Goal: Task Accomplishment & Management: Use online tool/utility

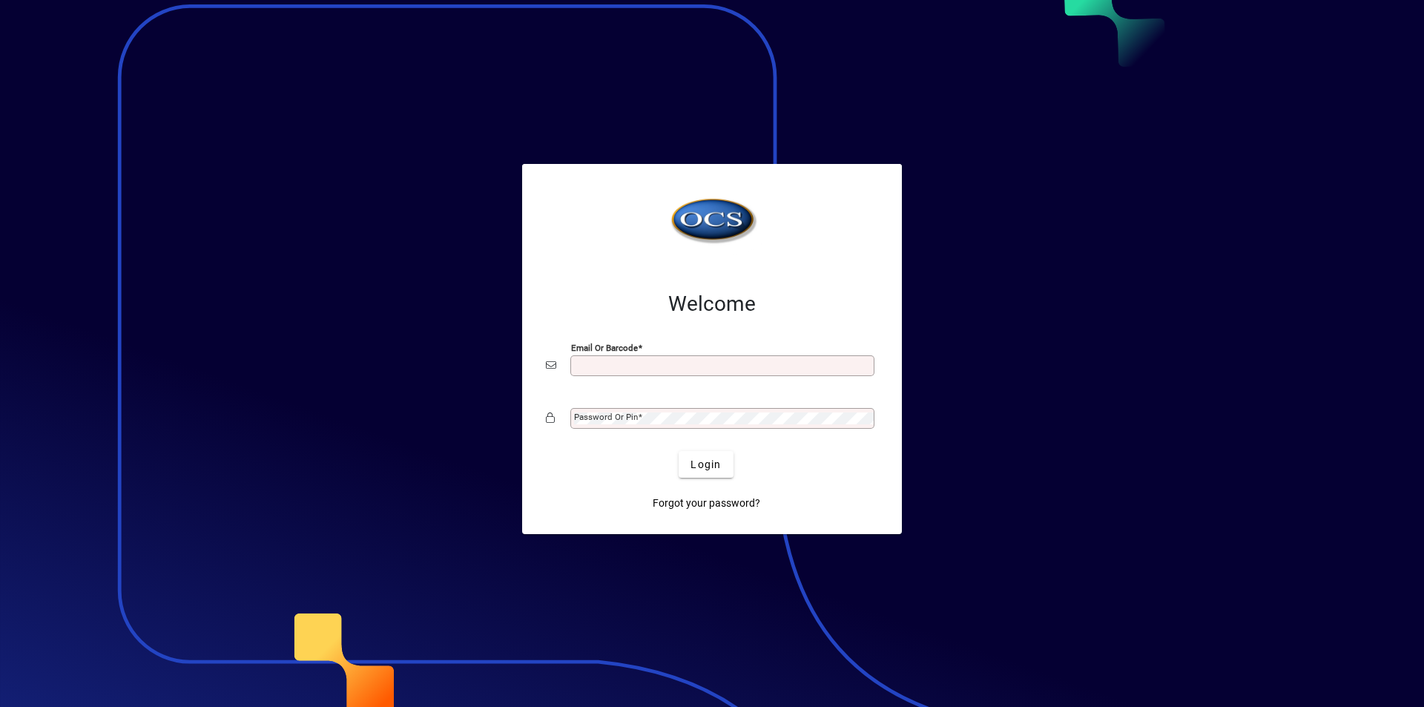
click at [634, 367] on input "Email or Barcode" at bounding box center [724, 366] width 300 height 12
type input "**********"
click at [617, 415] on mat-label "Password or Pin" at bounding box center [606, 417] width 64 height 10
click at [679, 451] on button "Login" at bounding box center [706, 464] width 54 height 27
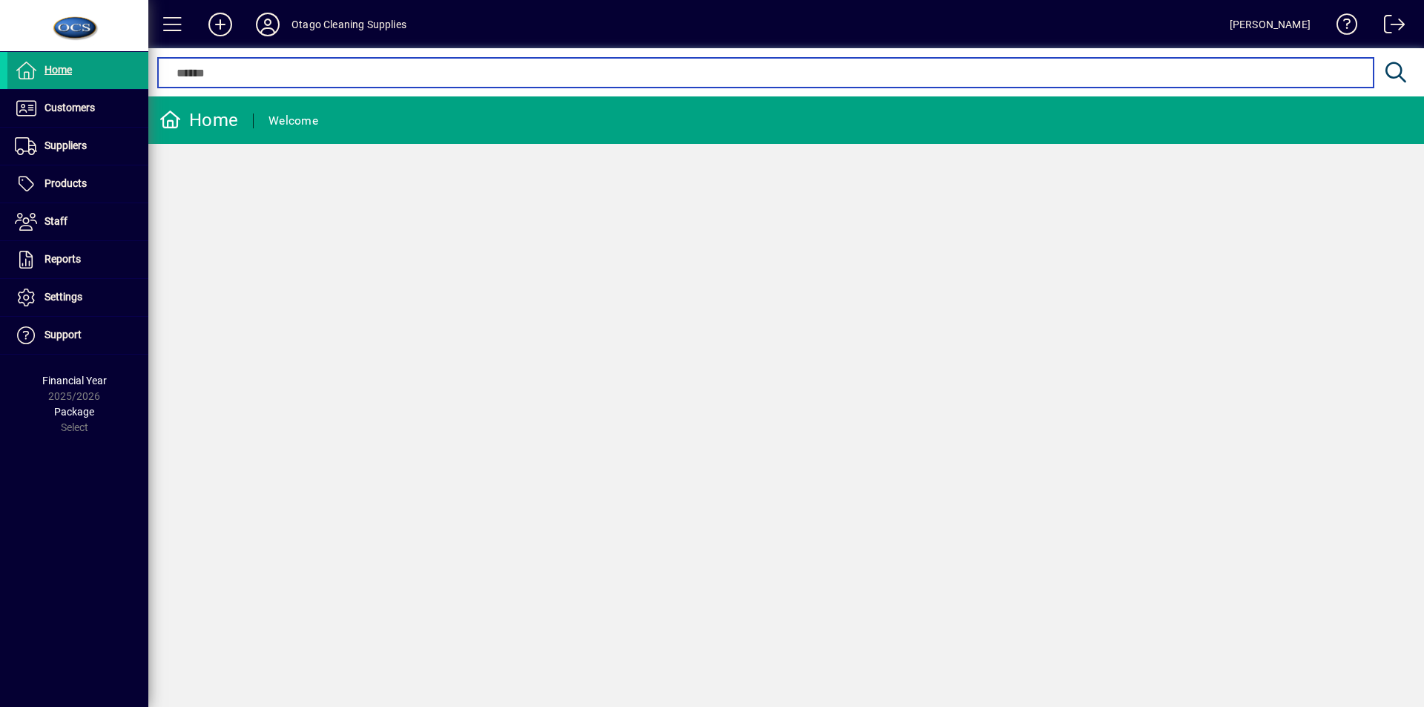
click at [270, 71] on input "text" at bounding box center [765, 73] width 1193 height 18
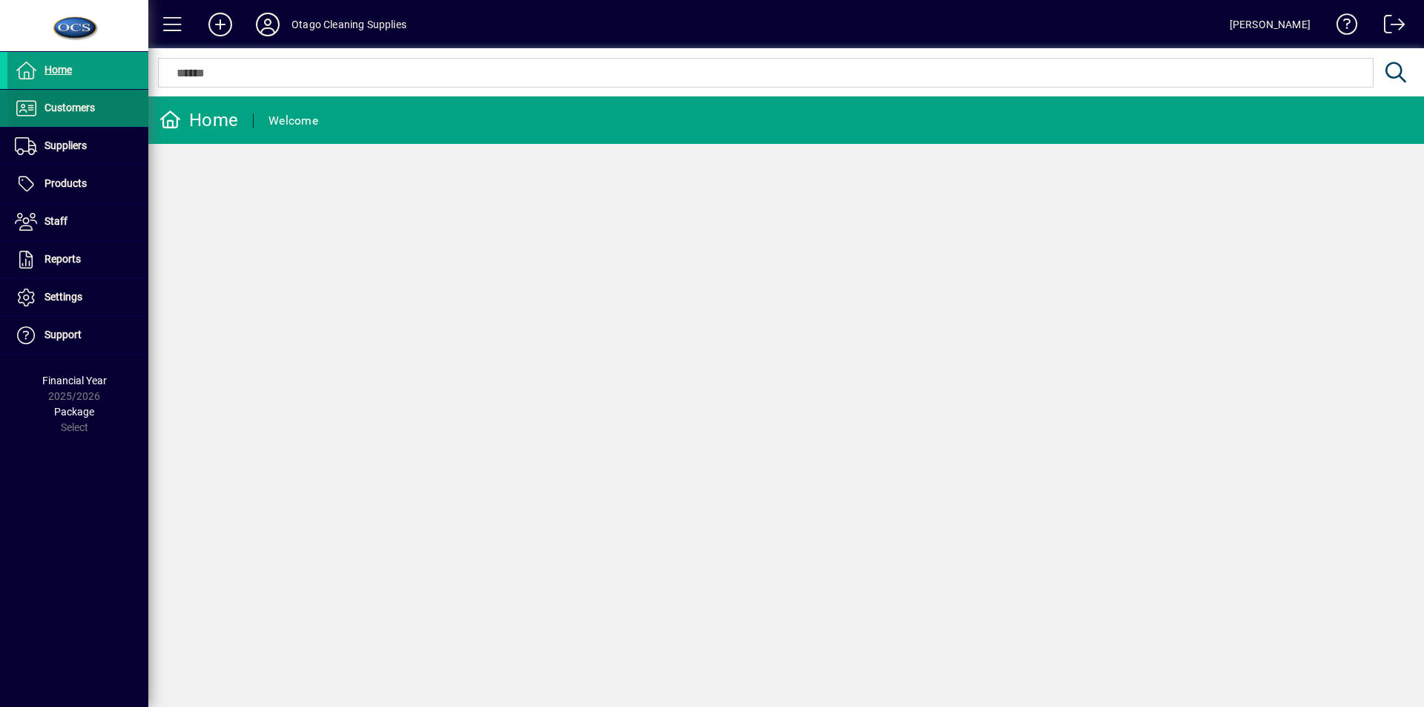
click at [90, 97] on span at bounding box center [77, 108] width 141 height 36
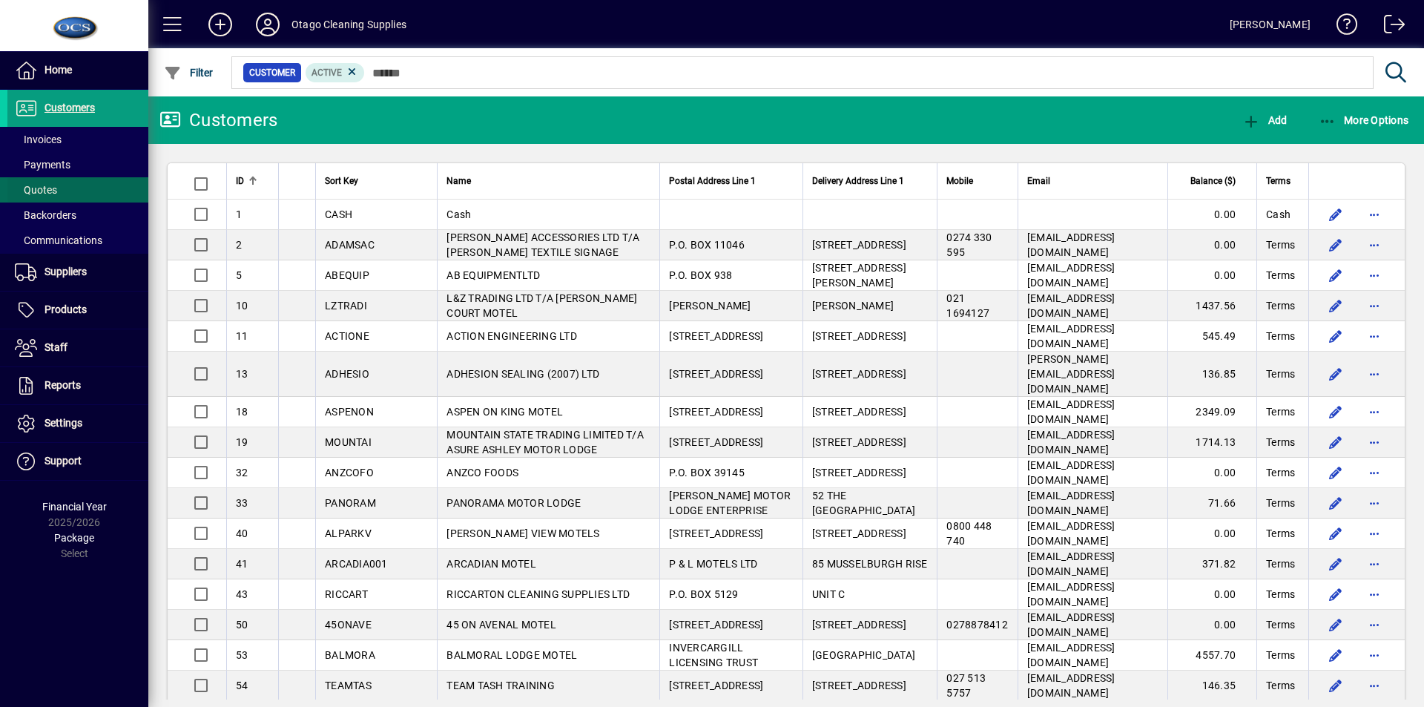
click at [61, 179] on span at bounding box center [77, 190] width 141 height 36
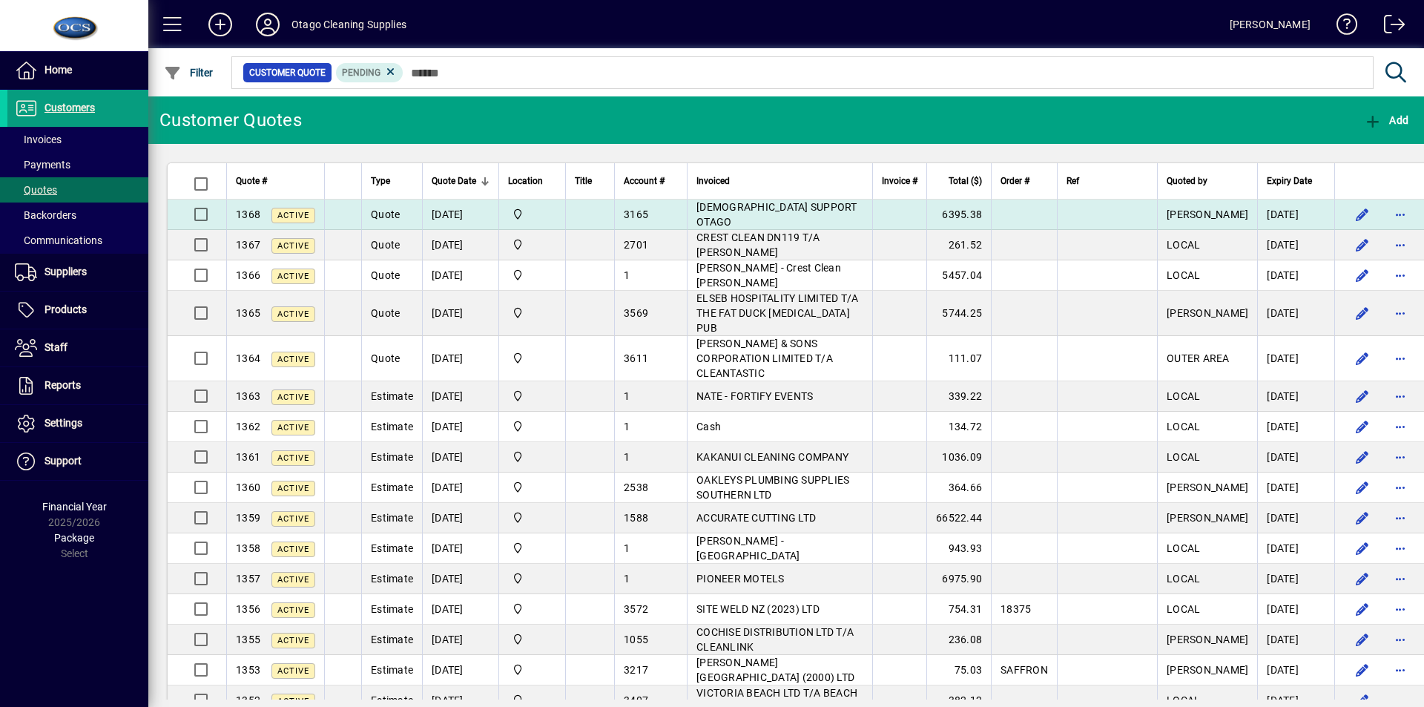
click at [991, 220] on td "6395.38" at bounding box center [958, 214] width 65 height 30
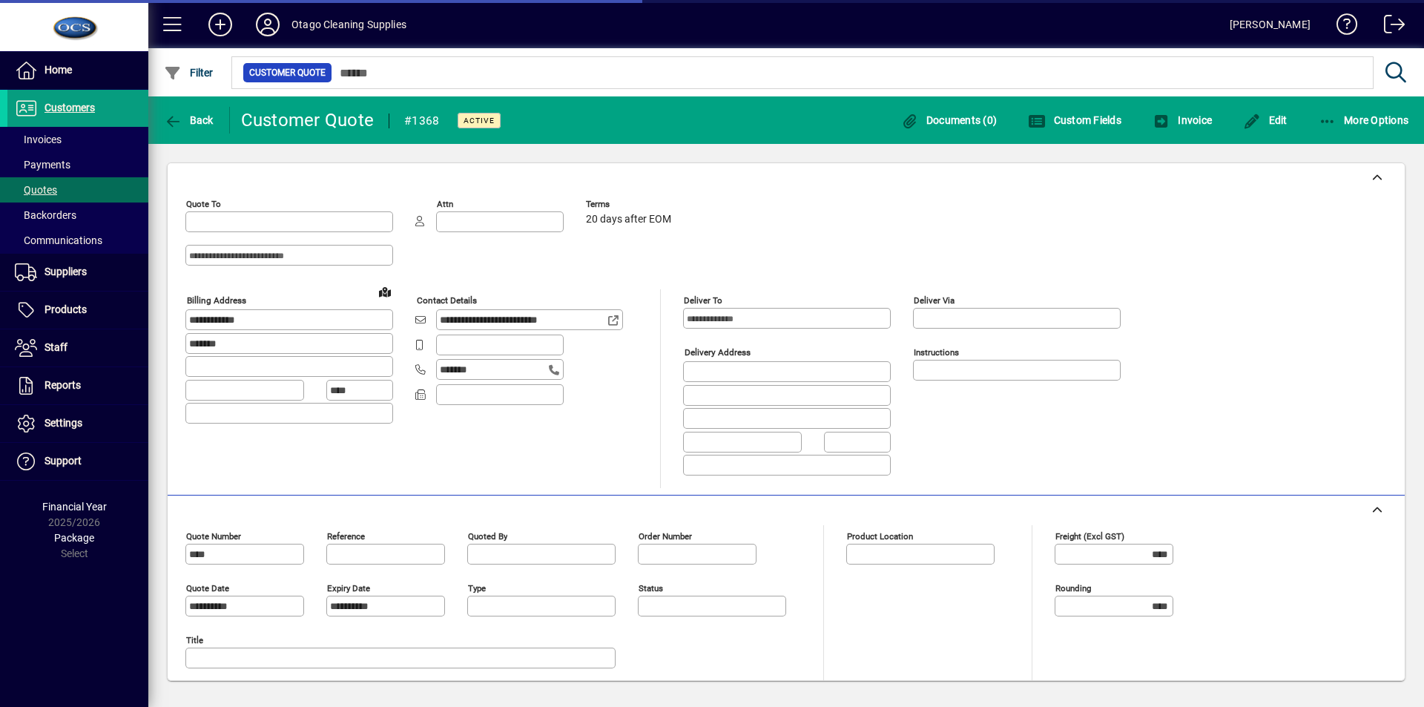
type input "**********"
type input "*********"
type input "******"
type input "**********"
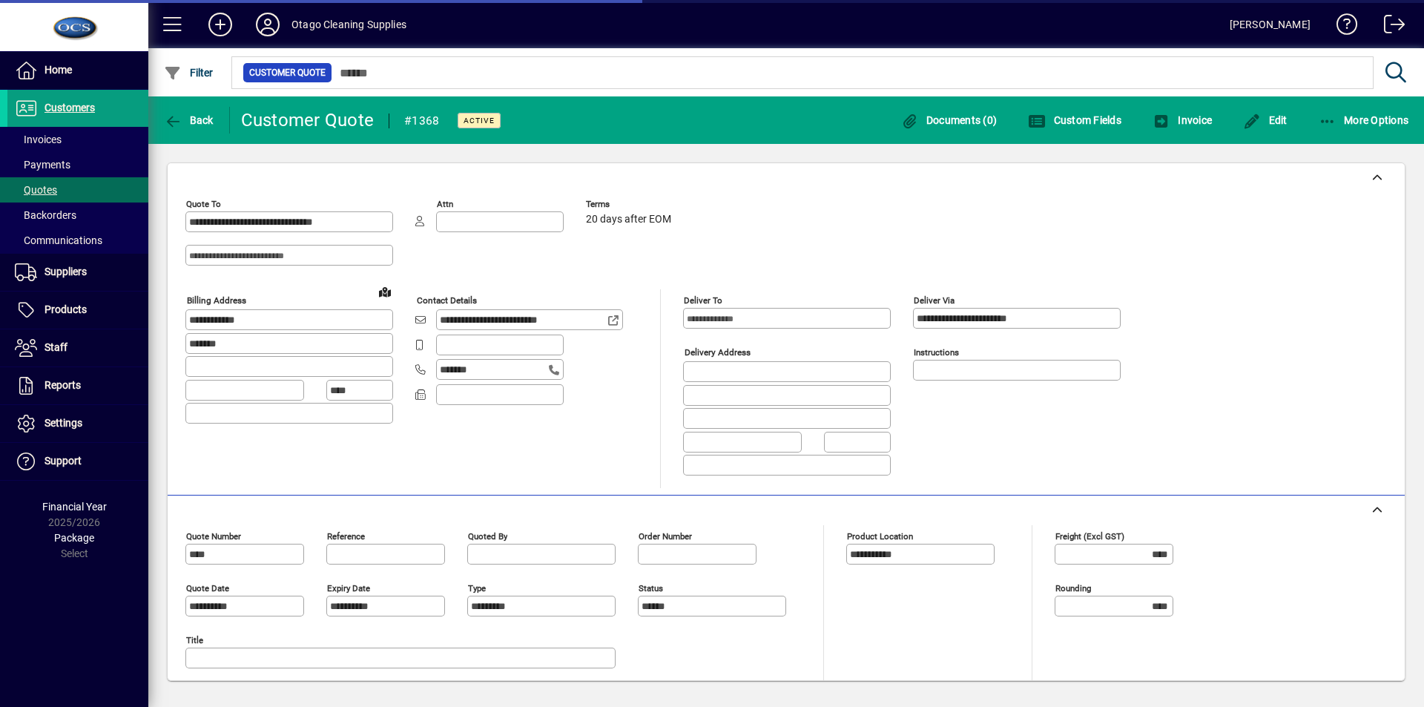
type input "**********"
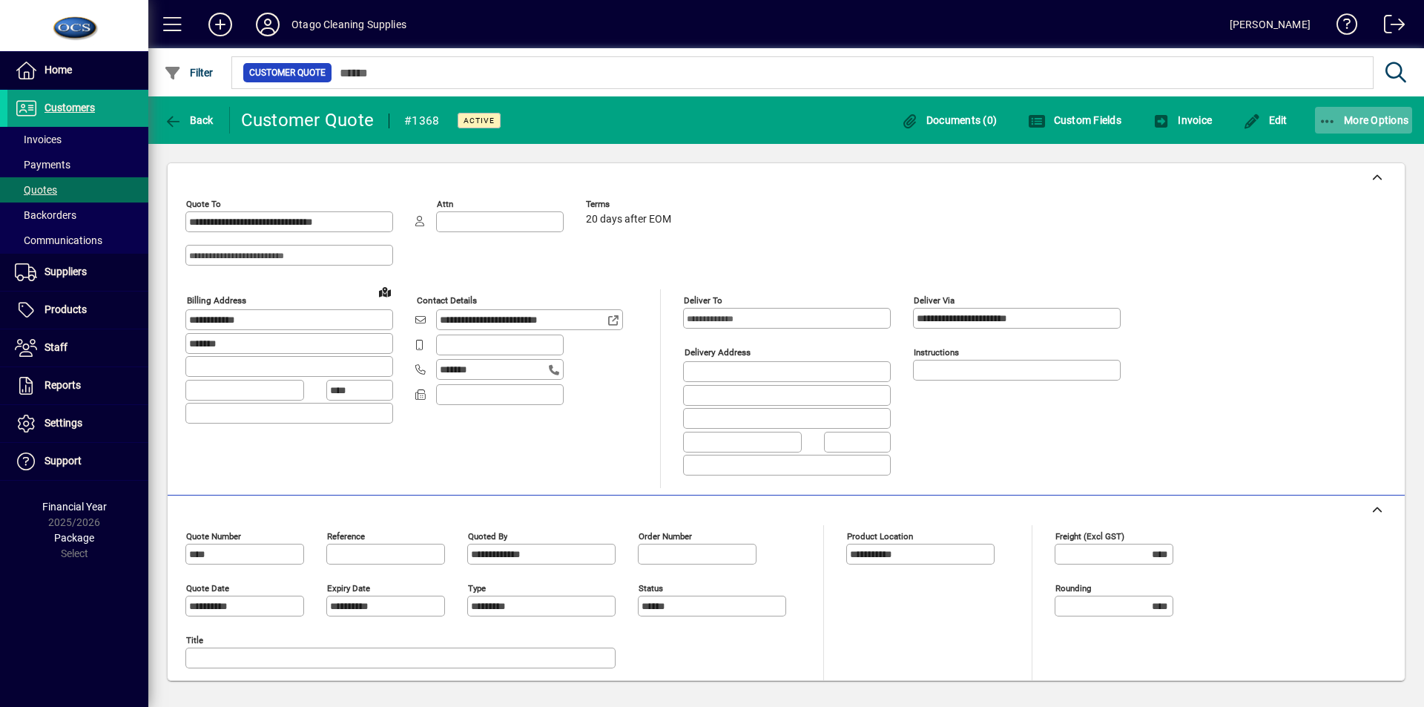
click at [1354, 122] on span "More Options" at bounding box center [1364, 120] width 90 height 12
click at [1354, 122] on div at bounding box center [712, 353] width 1424 height 707
click at [1271, 119] on span "Edit" at bounding box center [1265, 120] width 44 height 12
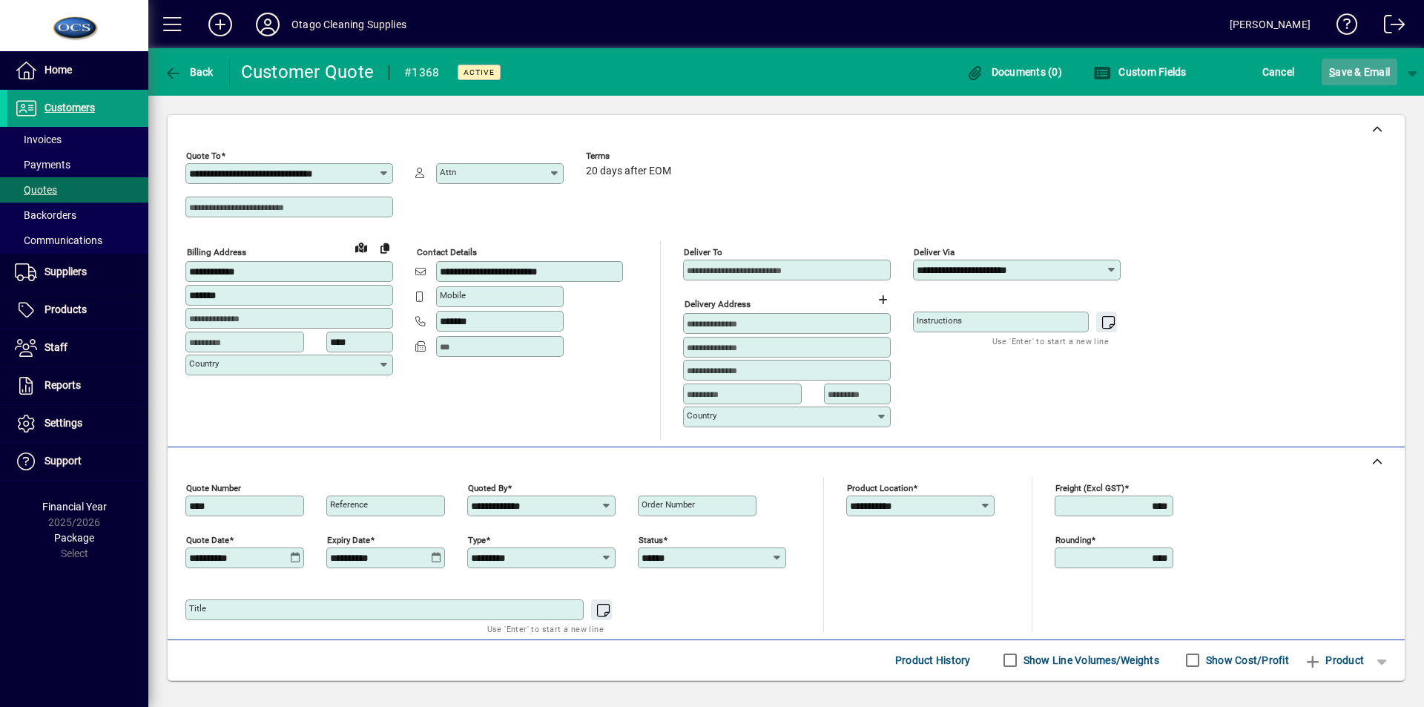
click at [1341, 80] on span "S ave & Email" at bounding box center [1359, 72] width 61 height 24
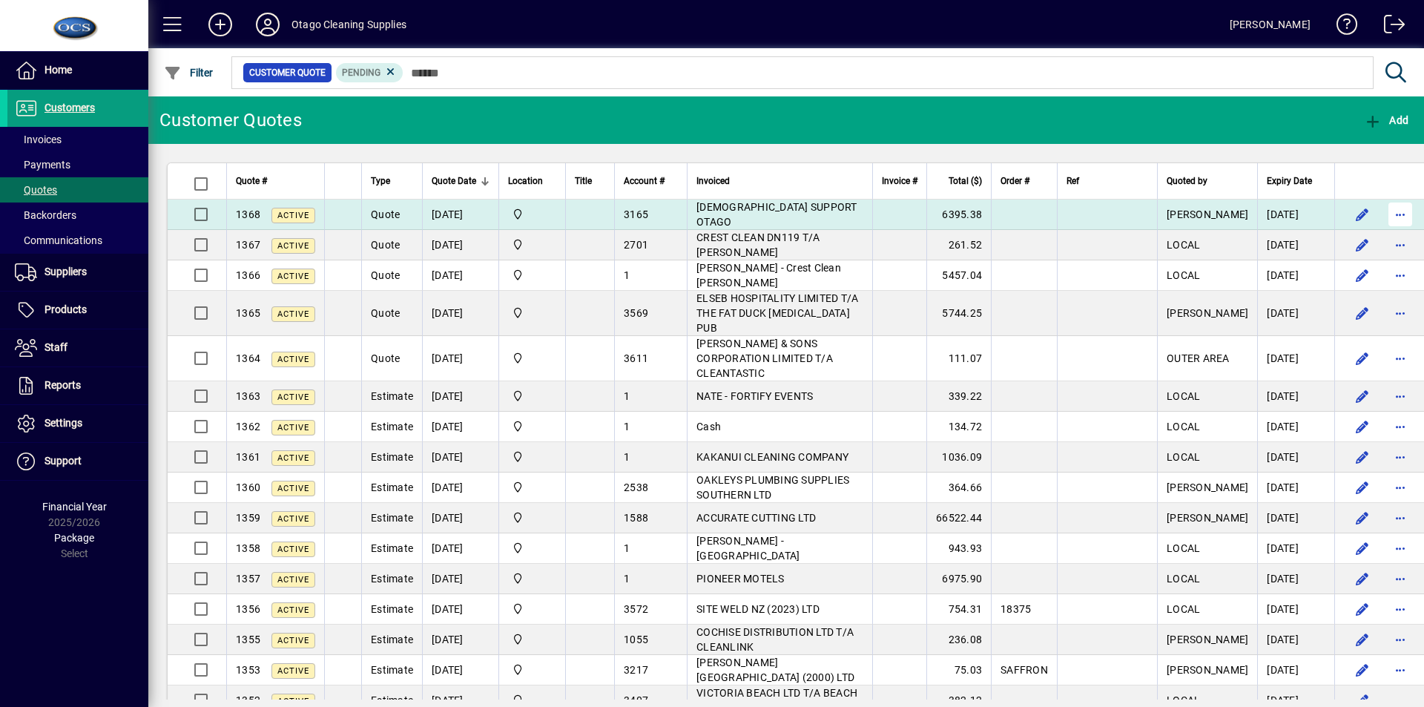
click at [1382, 210] on span "button" at bounding box center [1400, 215] width 36 height 36
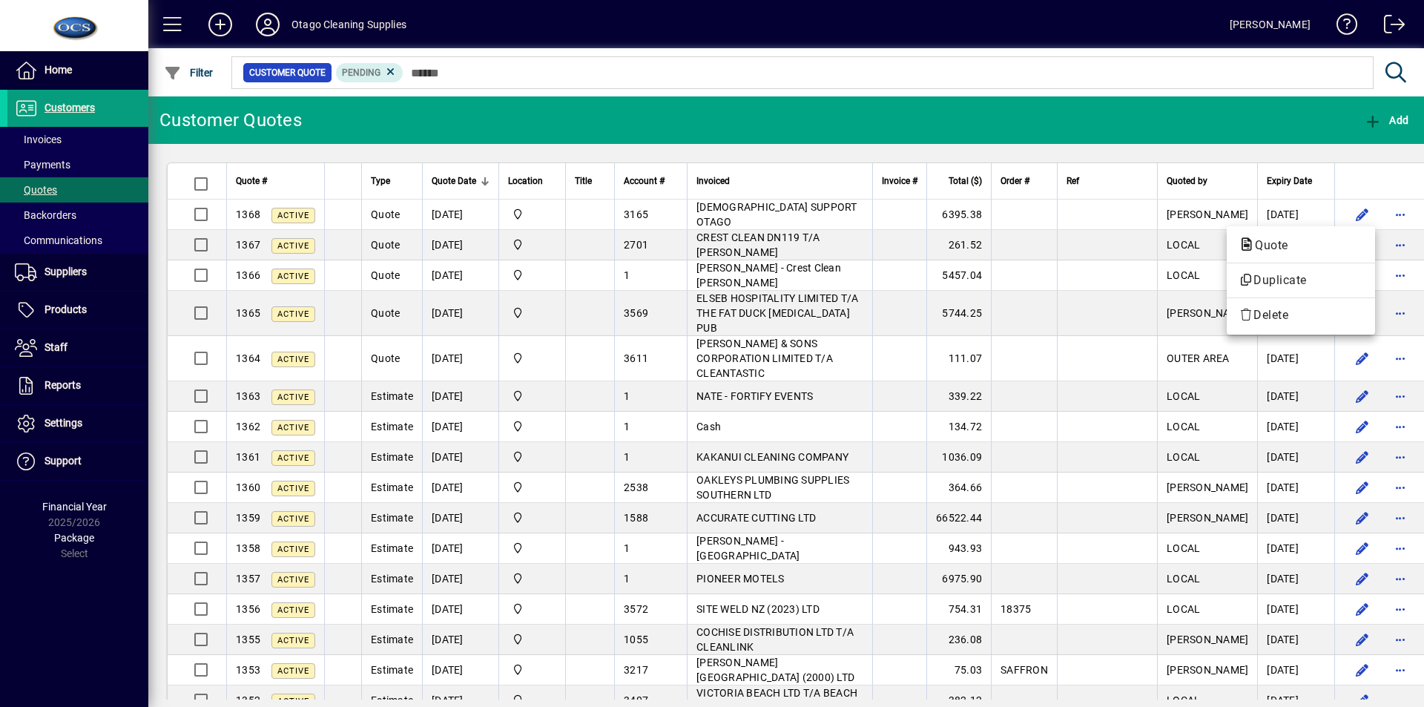
click at [1046, 211] on div at bounding box center [712, 353] width 1424 height 707
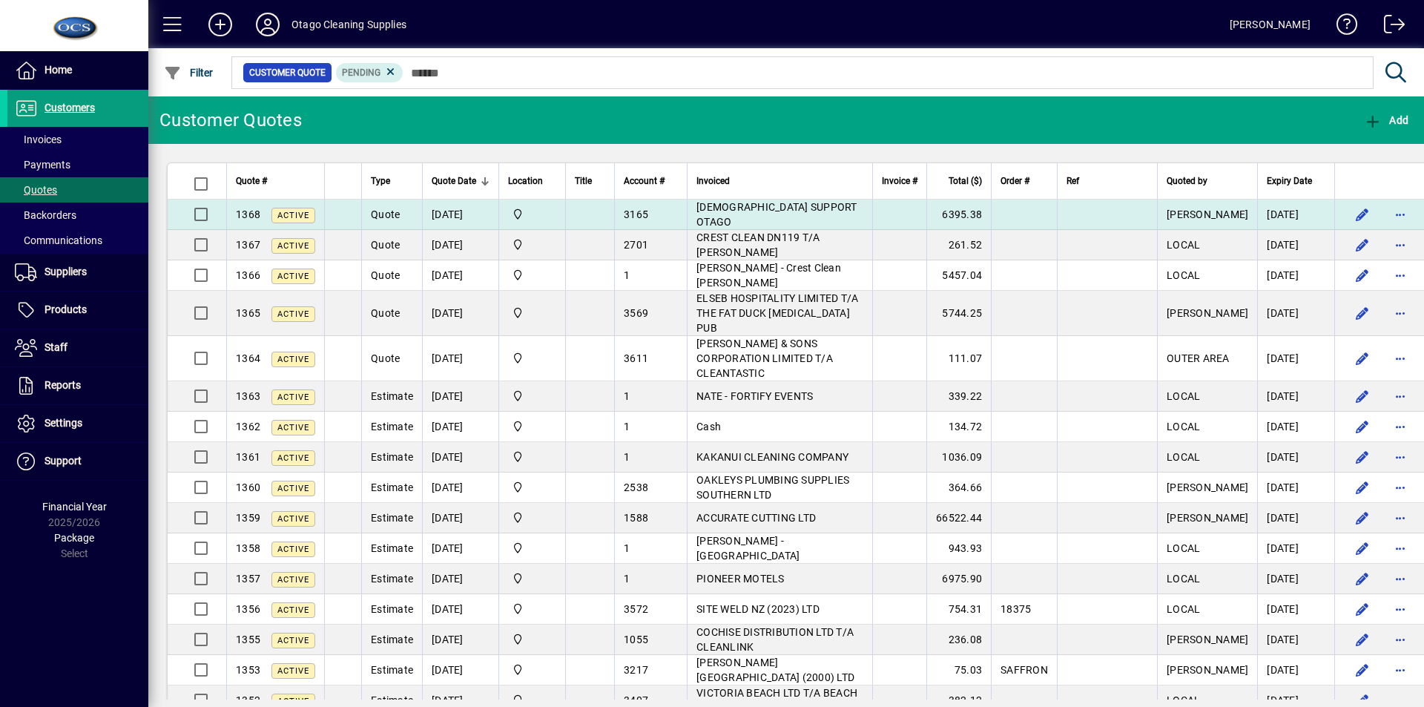
click at [770, 220] on span "[DEMOGRAPHIC_DATA] SUPPORT OTAGO" at bounding box center [776, 214] width 161 height 27
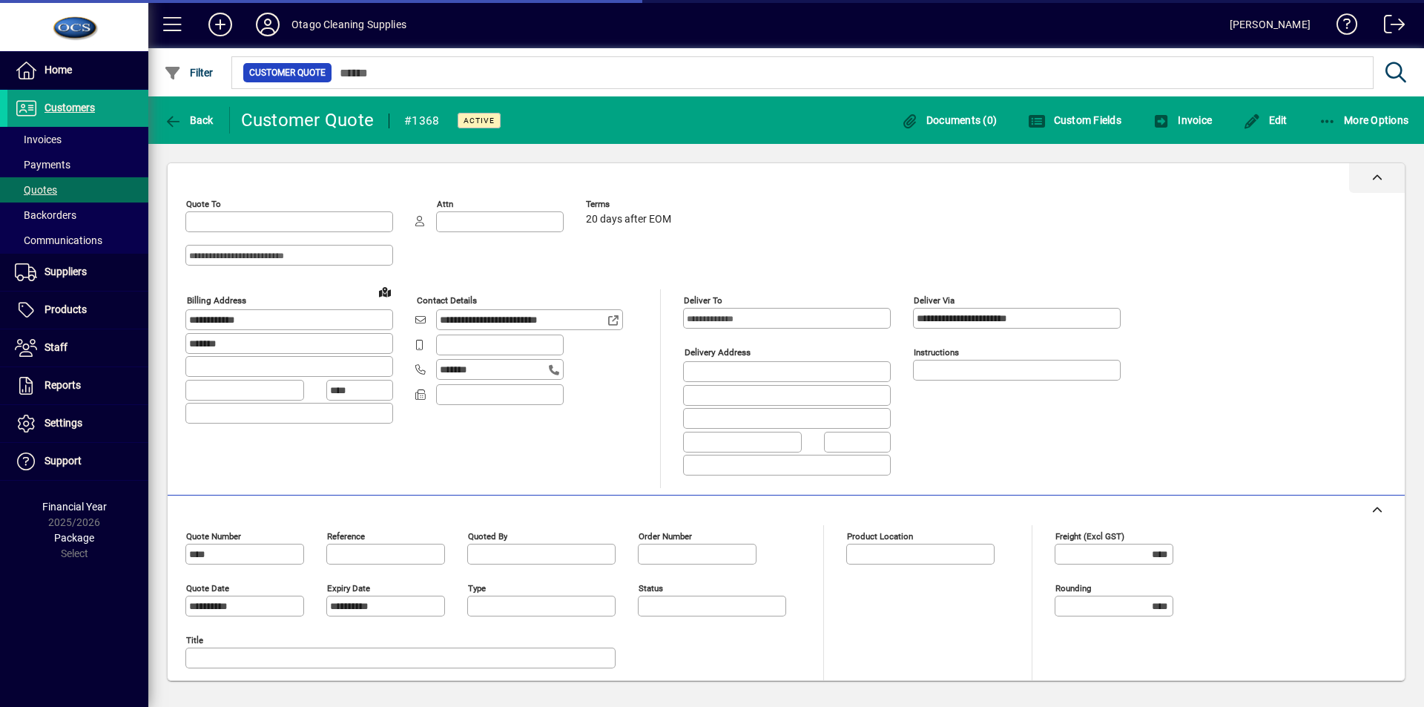
type input "*********"
type input "******"
type input "**********"
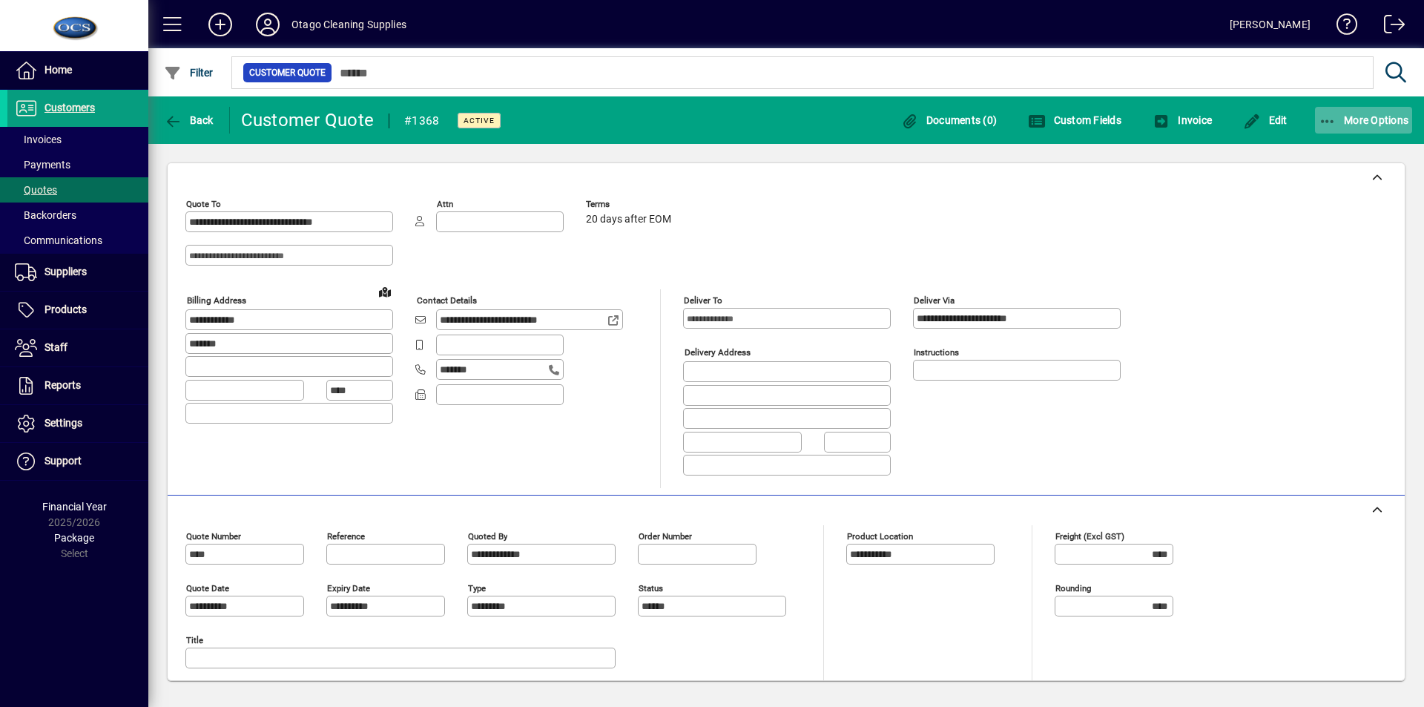
click at [1374, 115] on span "More Options" at bounding box center [1364, 120] width 90 height 12
click at [1374, 115] on div at bounding box center [712, 353] width 1424 height 707
click at [1272, 125] on span "Edit" at bounding box center [1265, 120] width 44 height 12
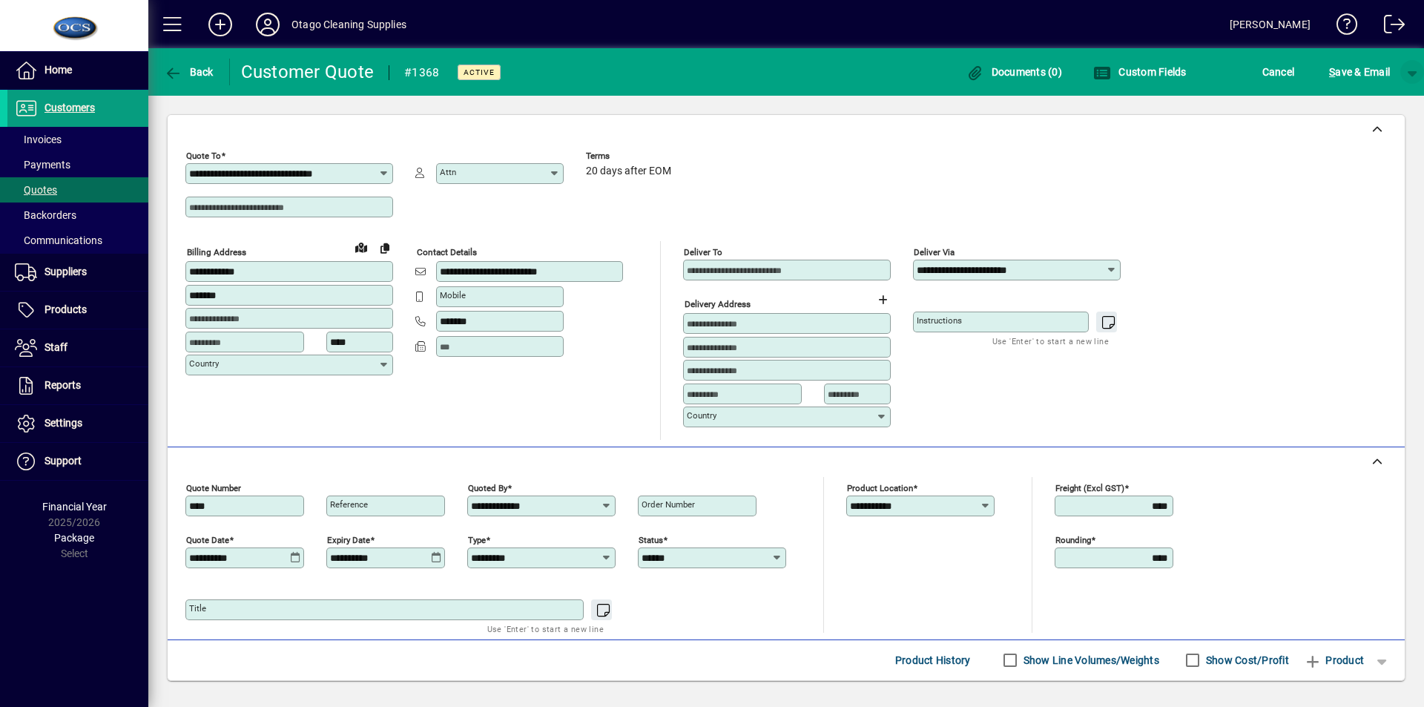
click at [1416, 72] on span "button" at bounding box center [1412, 72] width 36 height 36
click at [1368, 108] on span "S" at bounding box center [1367, 103] width 7 height 12
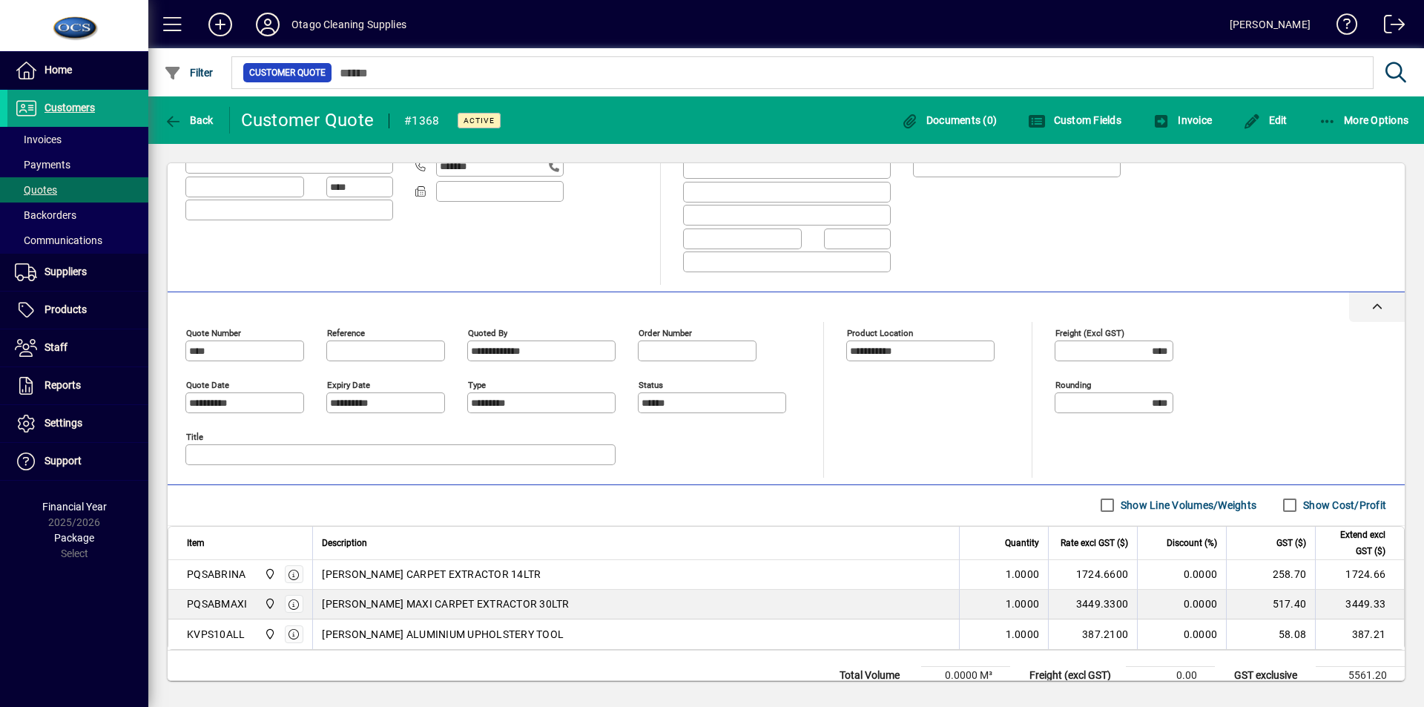
scroll to position [257, 0]
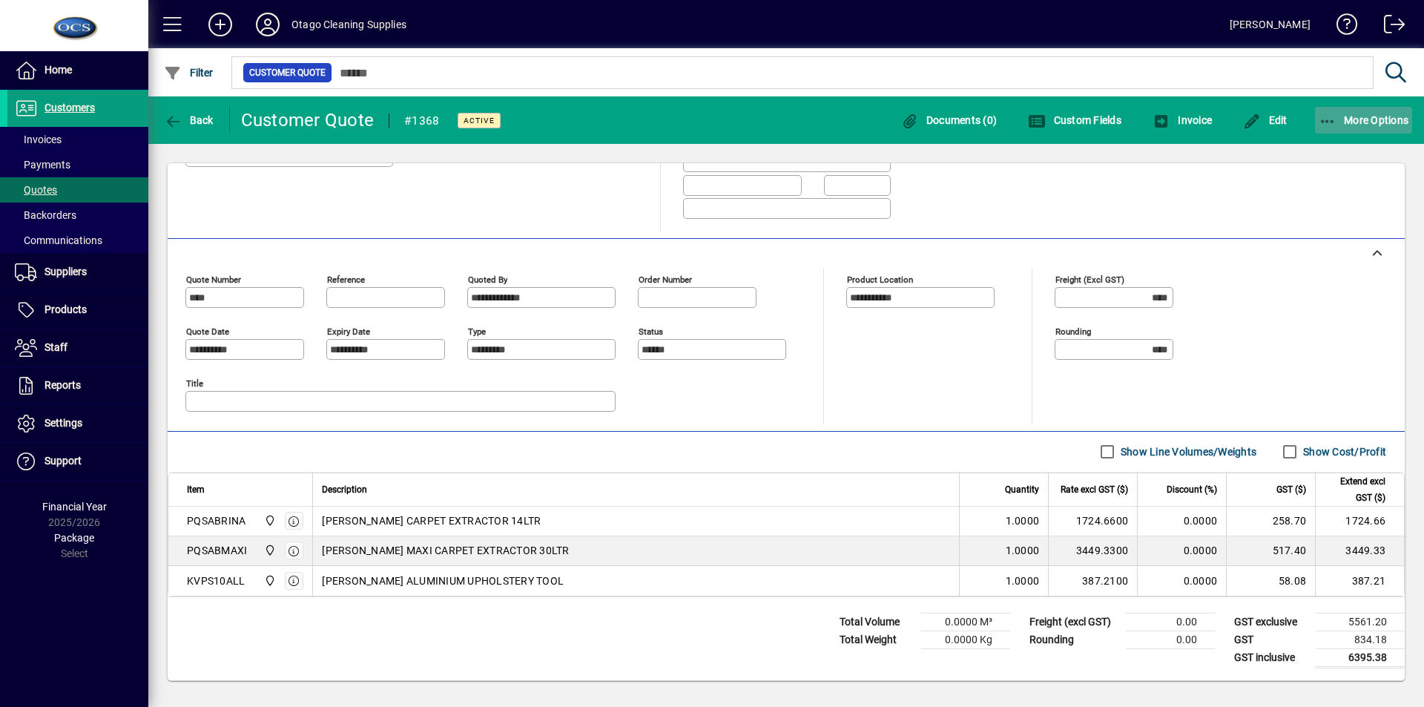
click at [1325, 119] on icon "button" at bounding box center [1328, 121] width 19 height 15
click at [1338, 314] on div at bounding box center [712, 353] width 1424 height 707
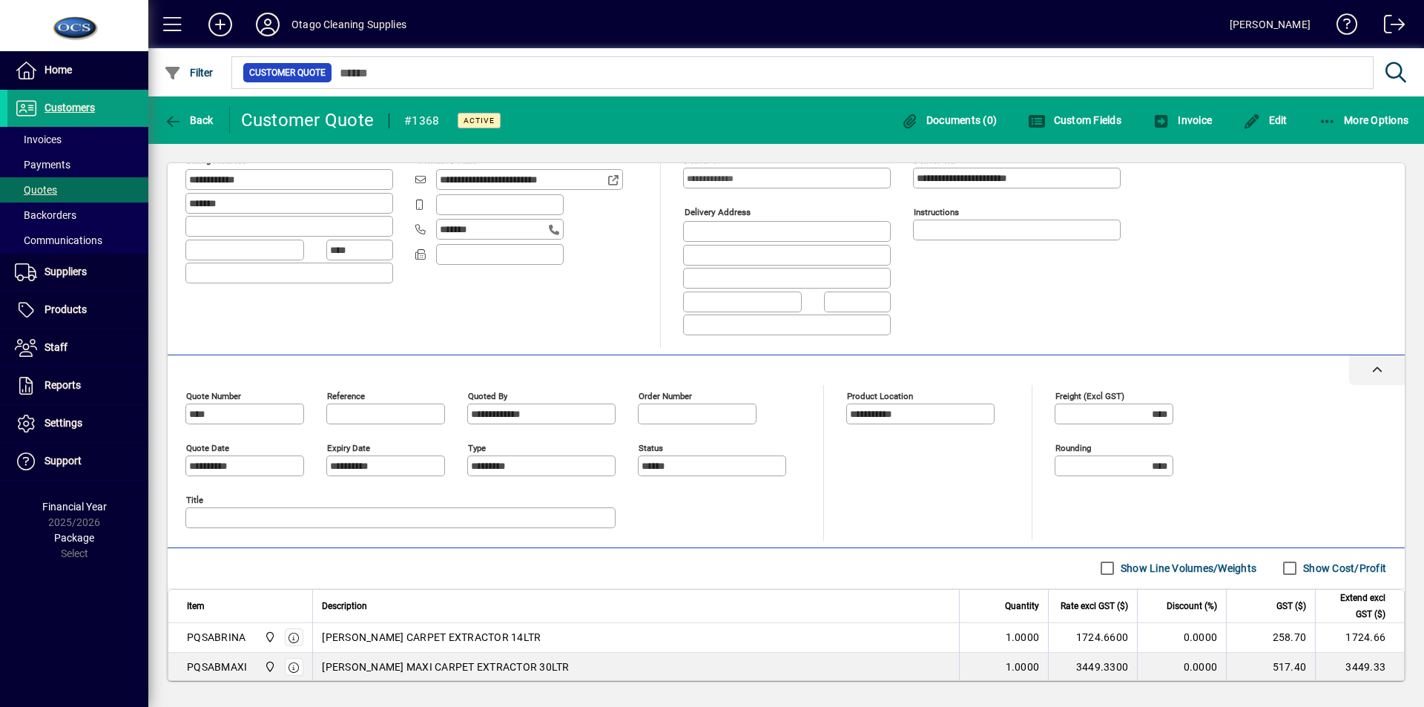
scroll to position [148, 0]
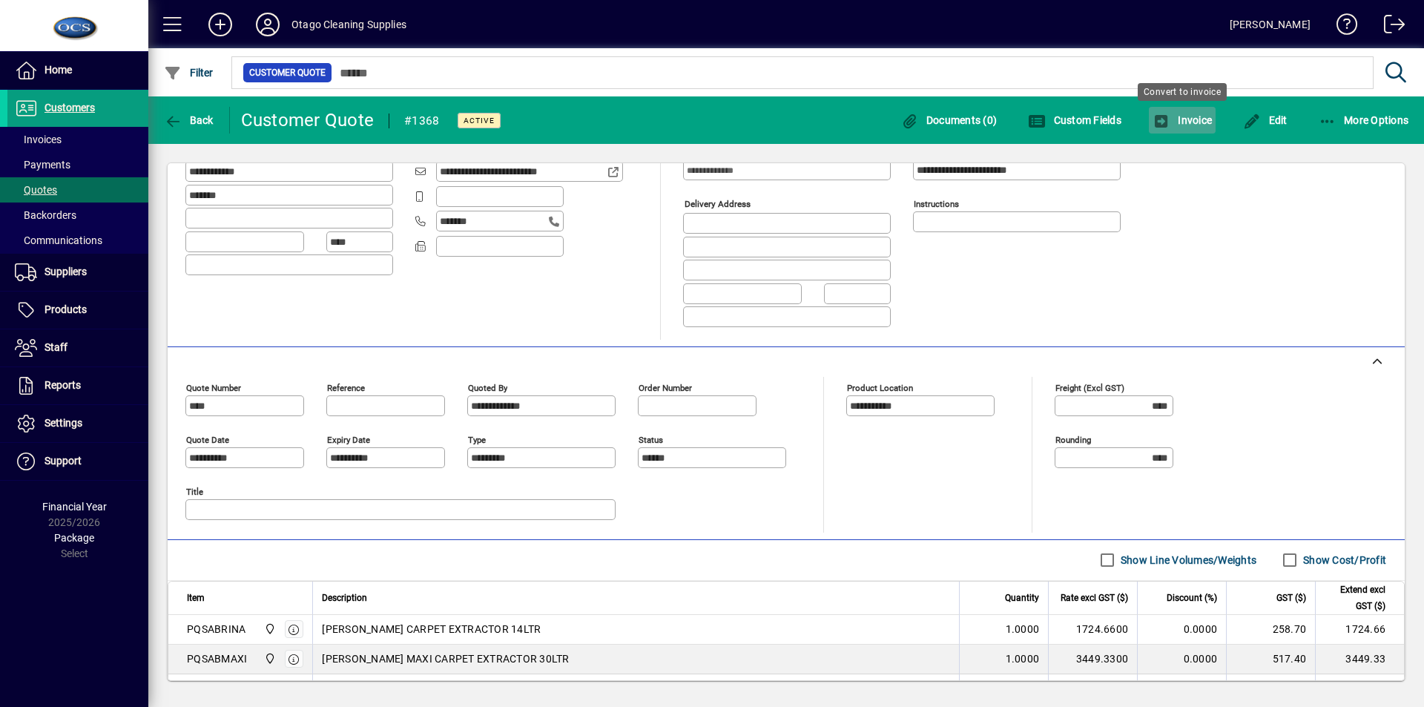
click at [1178, 122] on span "Invoice" at bounding box center [1181, 120] width 59 height 12
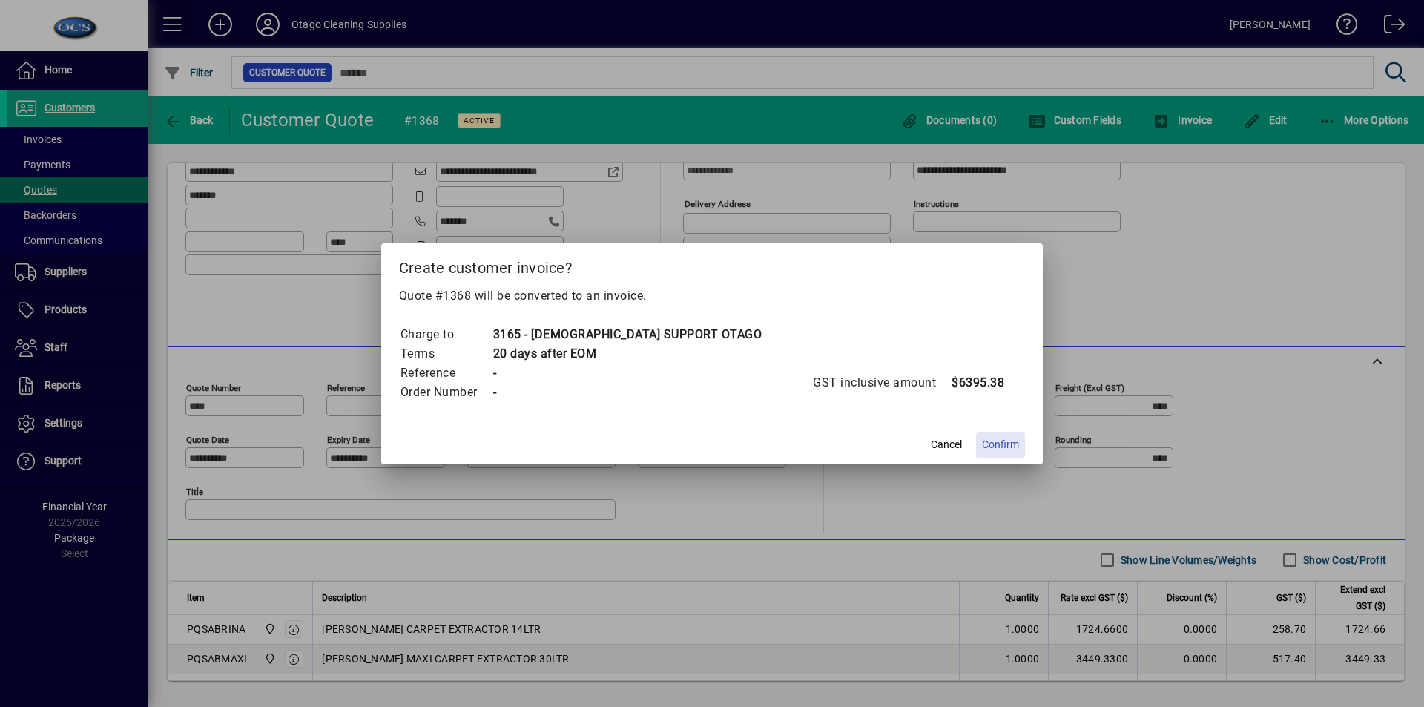
click at [1000, 441] on span at bounding box center [1000, 445] width 49 height 36
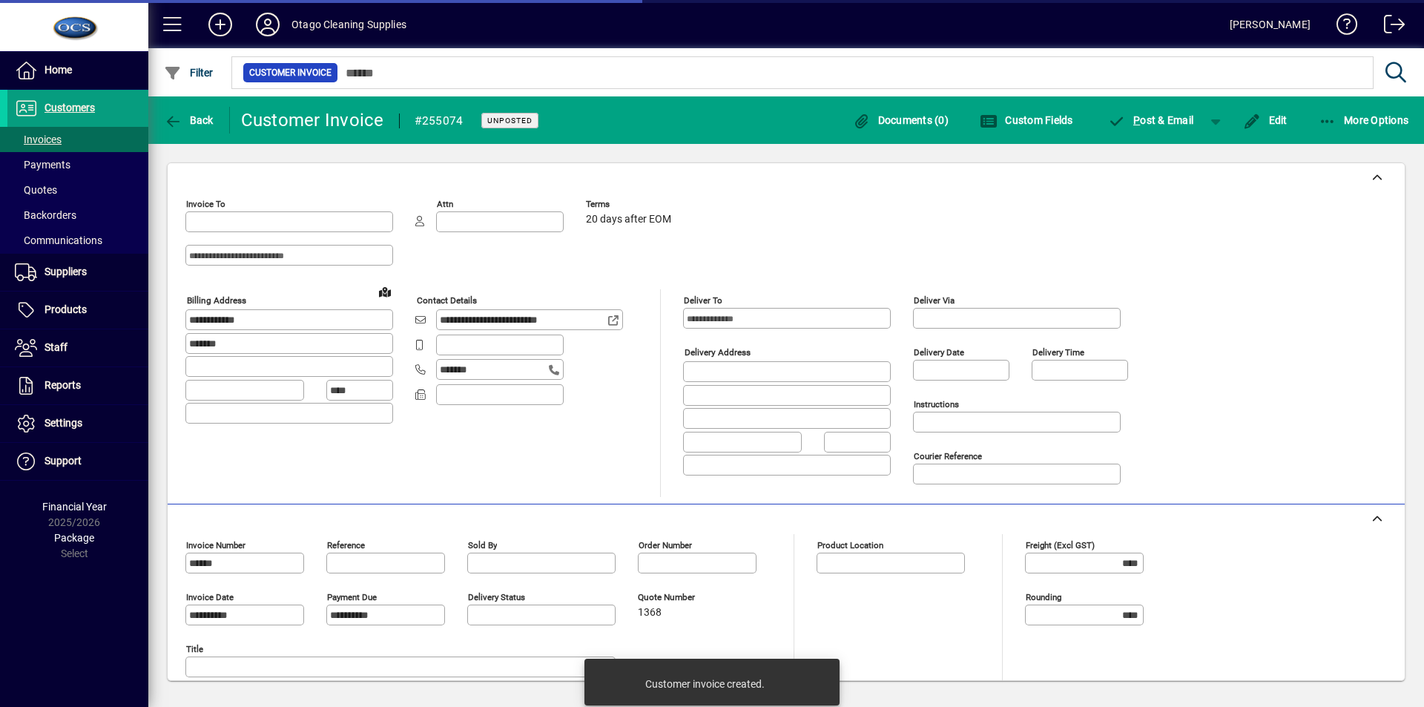
type input "**********"
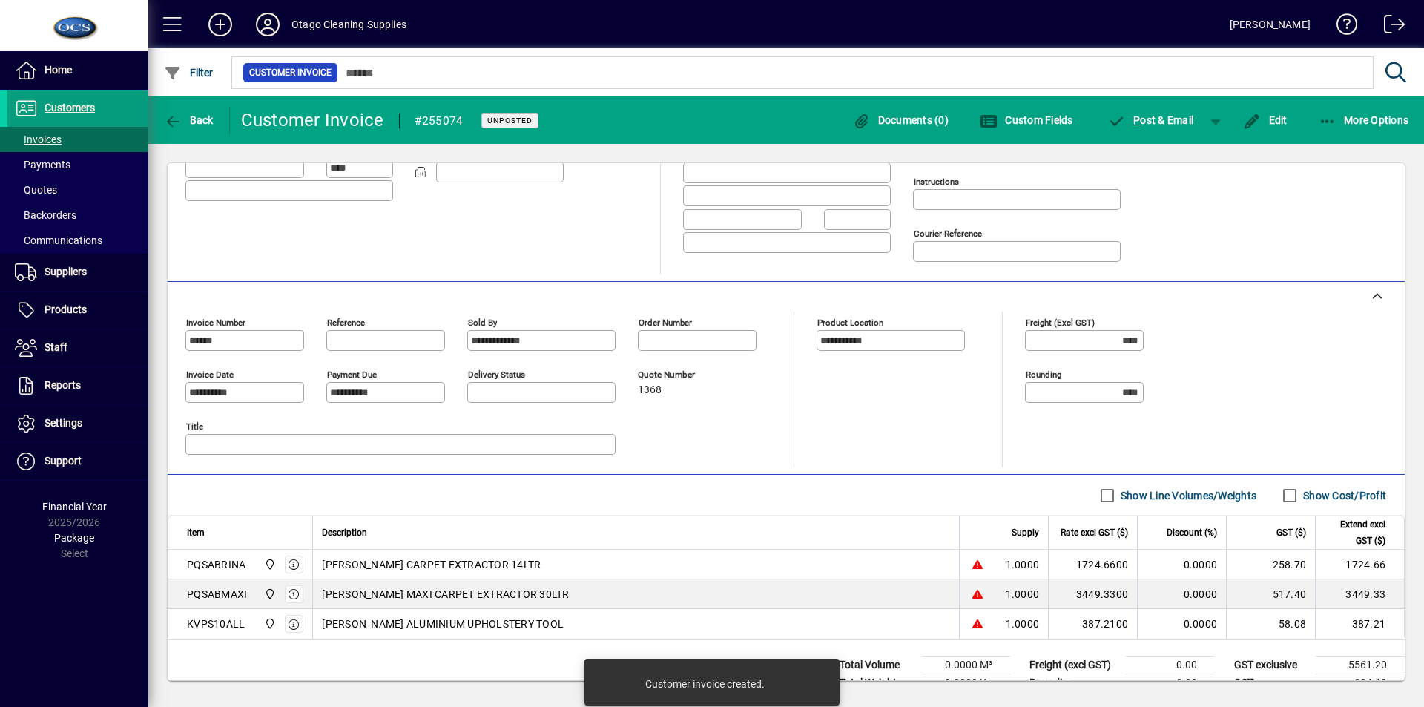
scroll to position [265, 0]
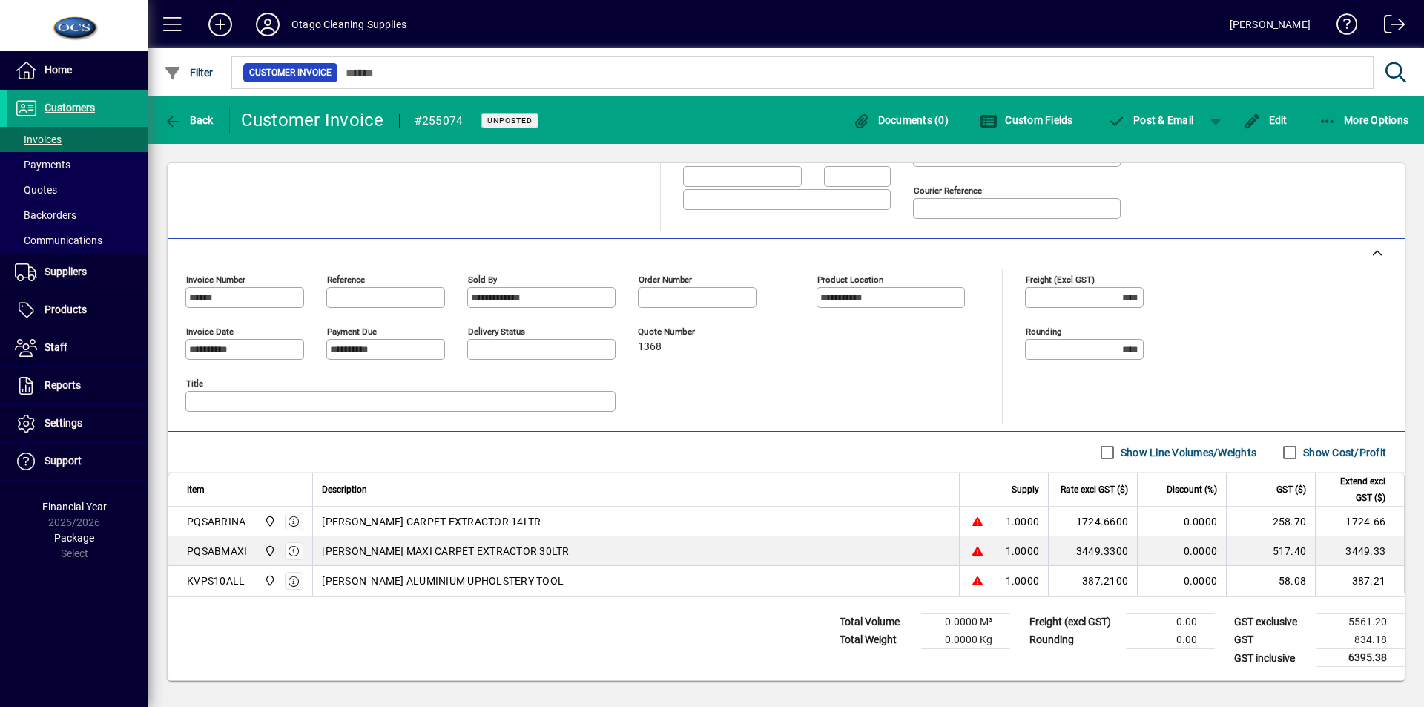
click at [1075, 516] on div "1724.6600" at bounding box center [1093, 521] width 70 height 15
click at [1015, 521] on span "1.0000" at bounding box center [1023, 521] width 34 height 15
click at [849, 522] on div "[PERSON_NAME] CARPET EXTRACTOR 14LTR" at bounding box center [636, 521] width 628 height 15
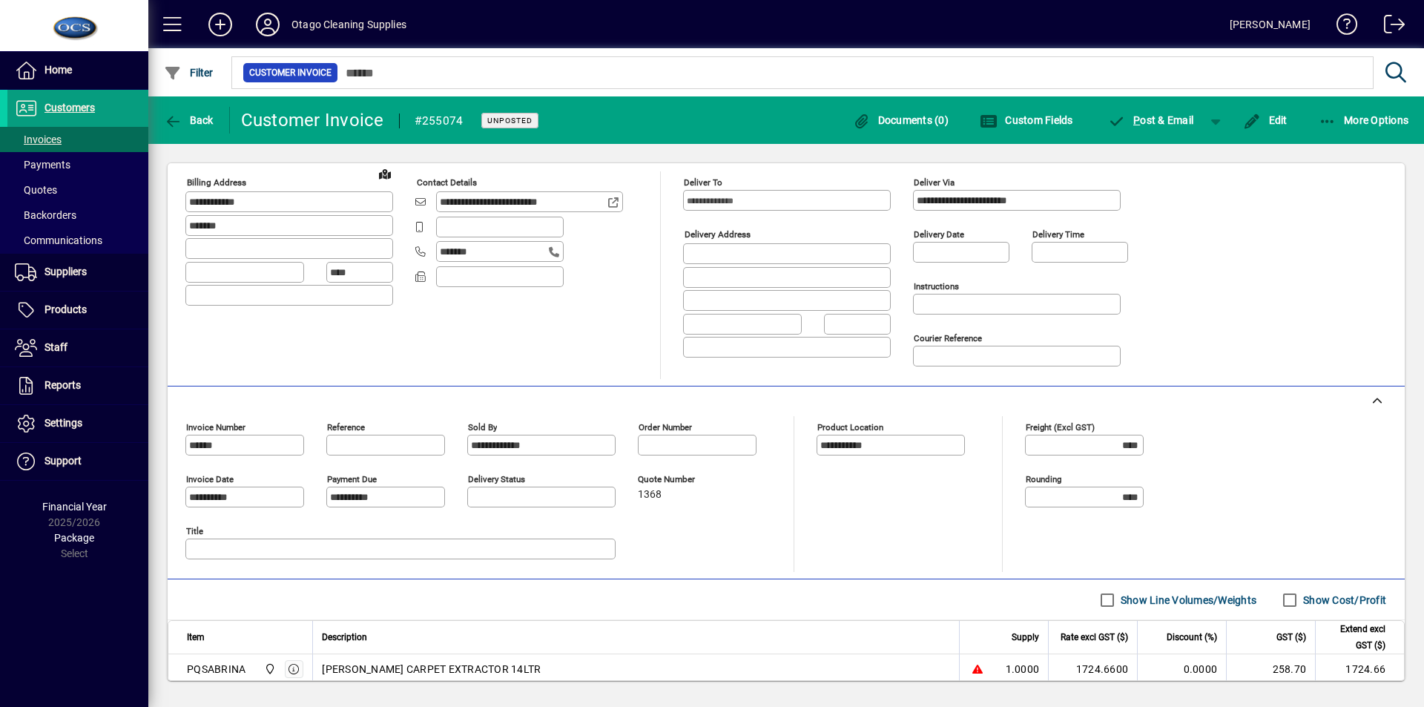
scroll to position [117, 0]
click at [1264, 115] on span "Edit" at bounding box center [1265, 120] width 44 height 12
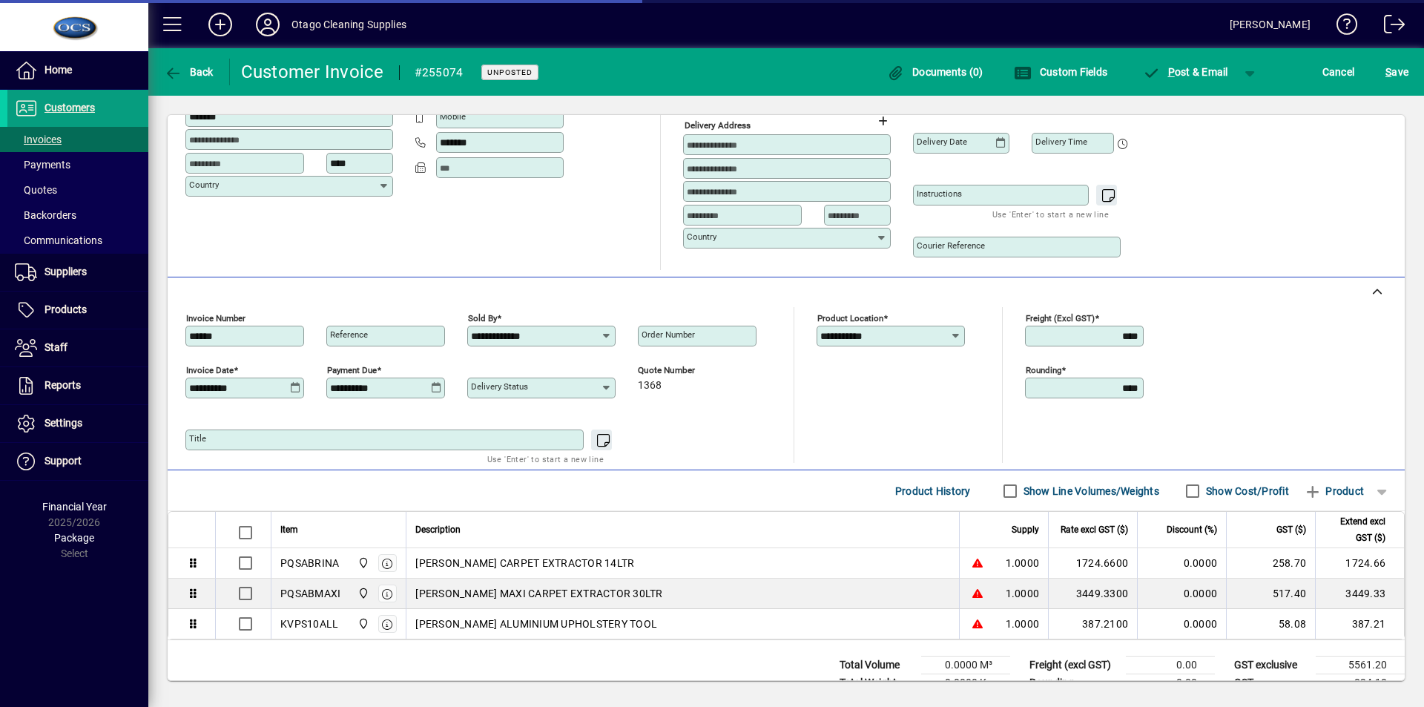
scroll to position [222, 0]
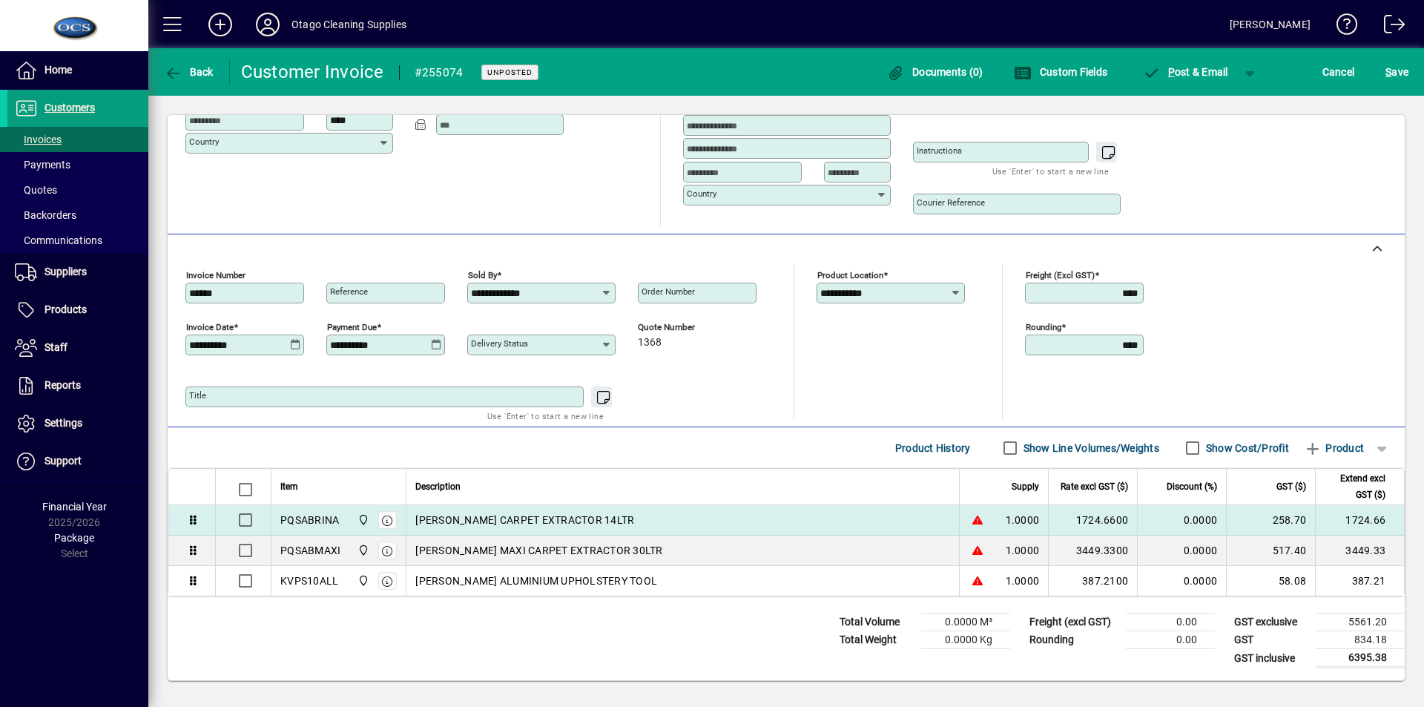
click at [630, 513] on div "[PERSON_NAME] CARPET EXTRACTOR 14LTR" at bounding box center [682, 519] width 535 height 15
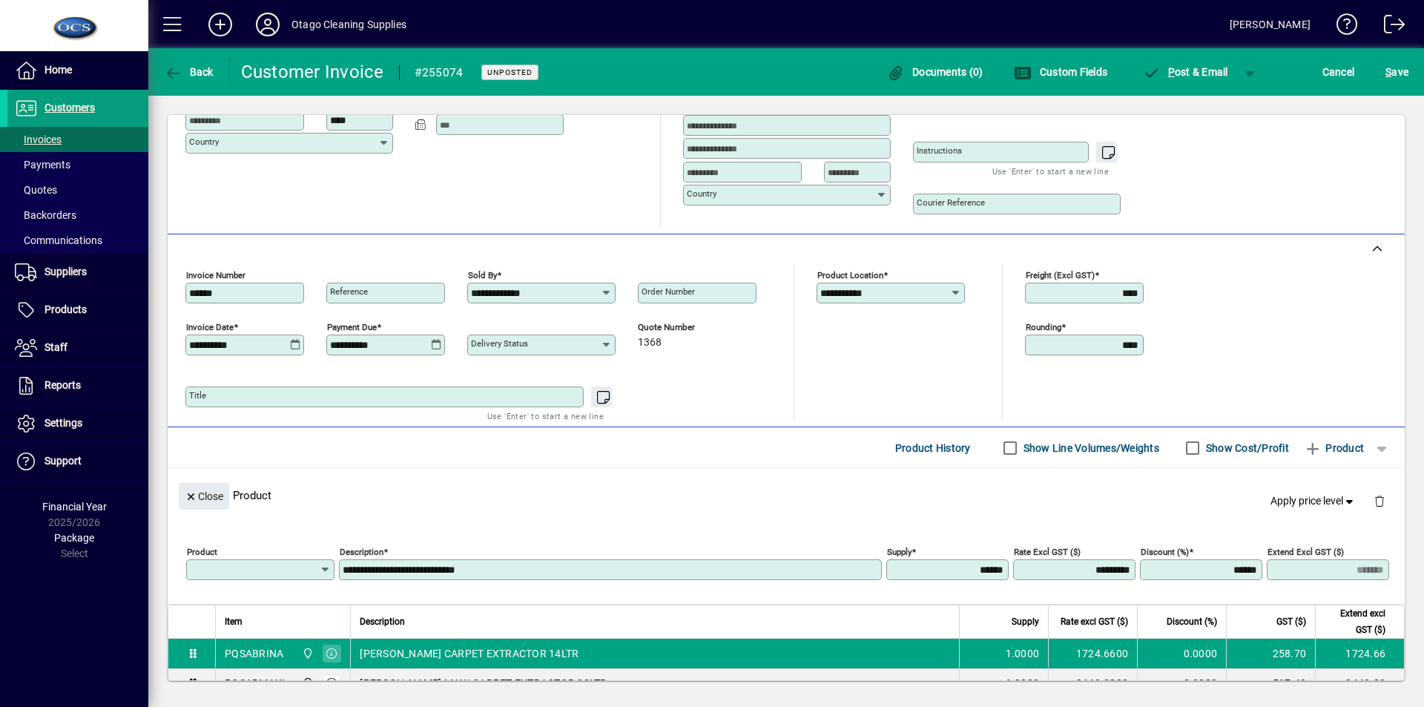
type input "*********"
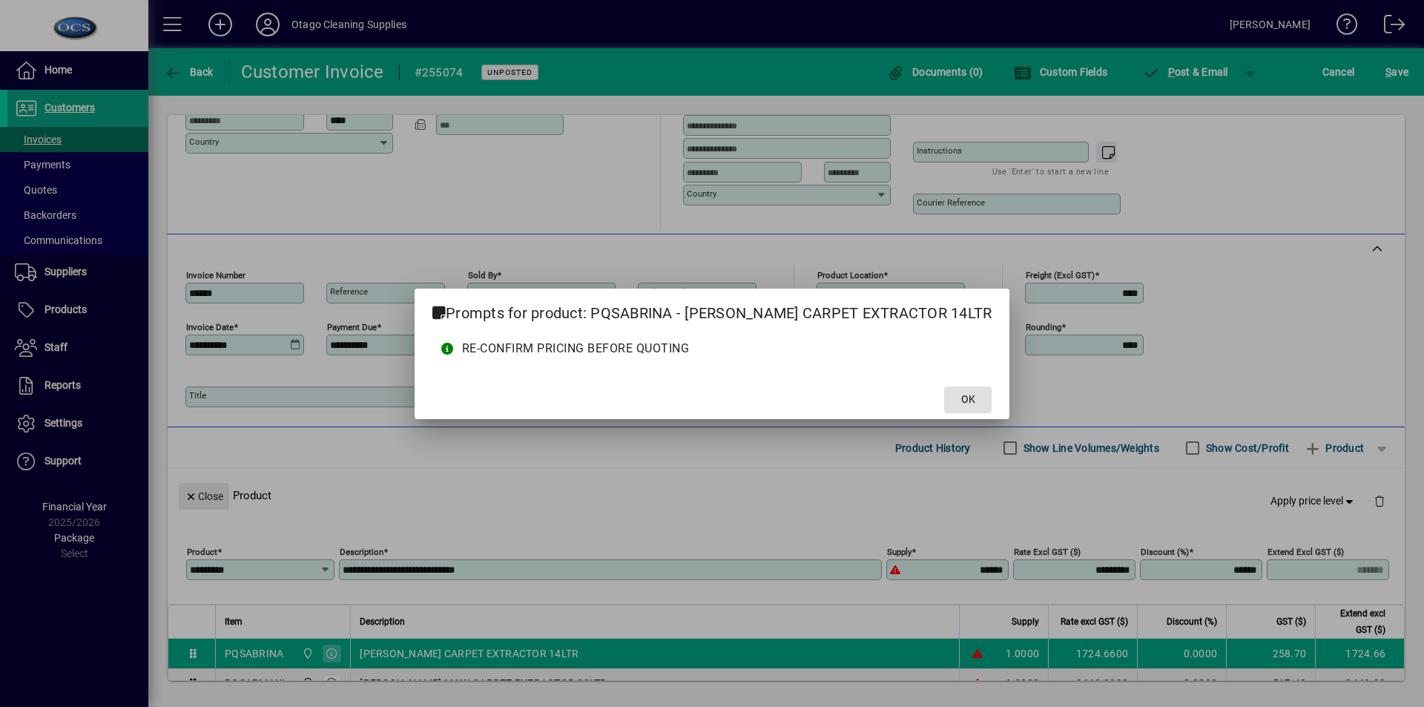
click at [944, 398] on span at bounding box center [967, 400] width 47 height 36
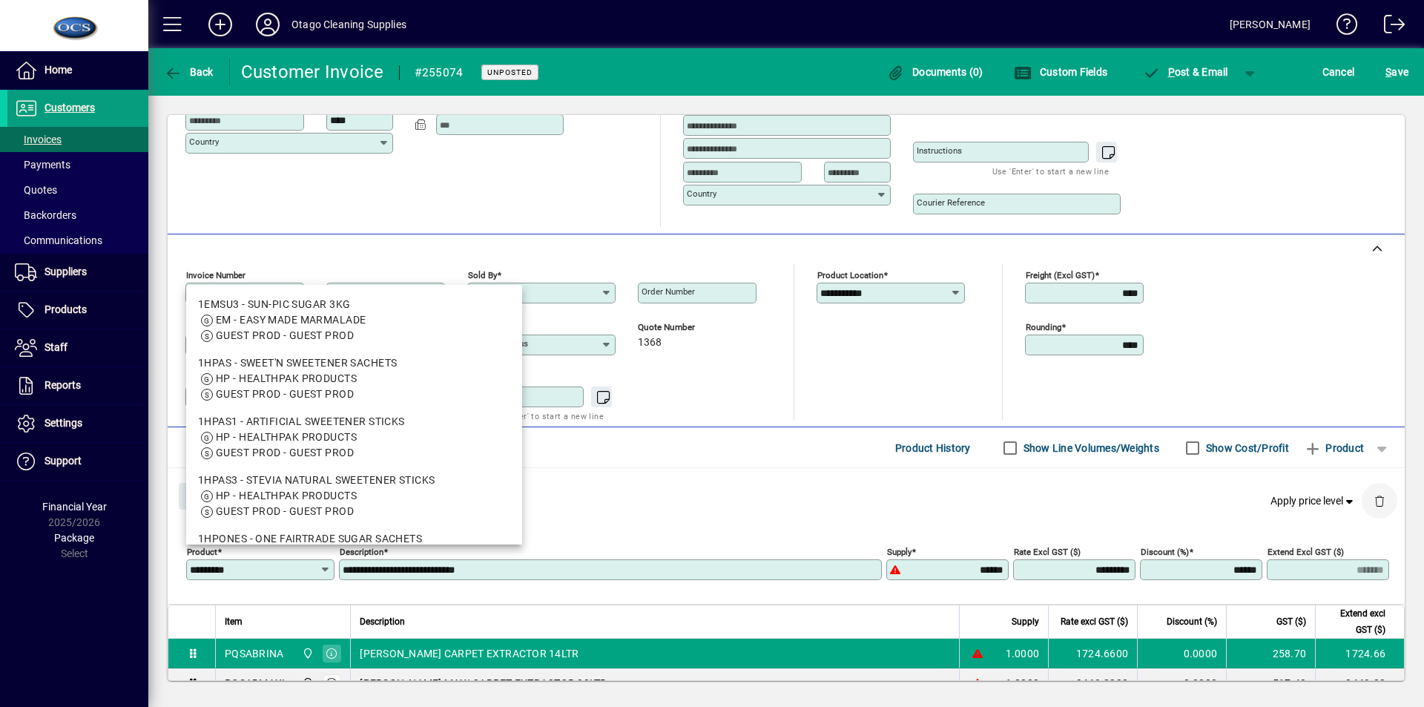
click at [1365, 502] on span "button" at bounding box center [1380, 501] width 36 height 36
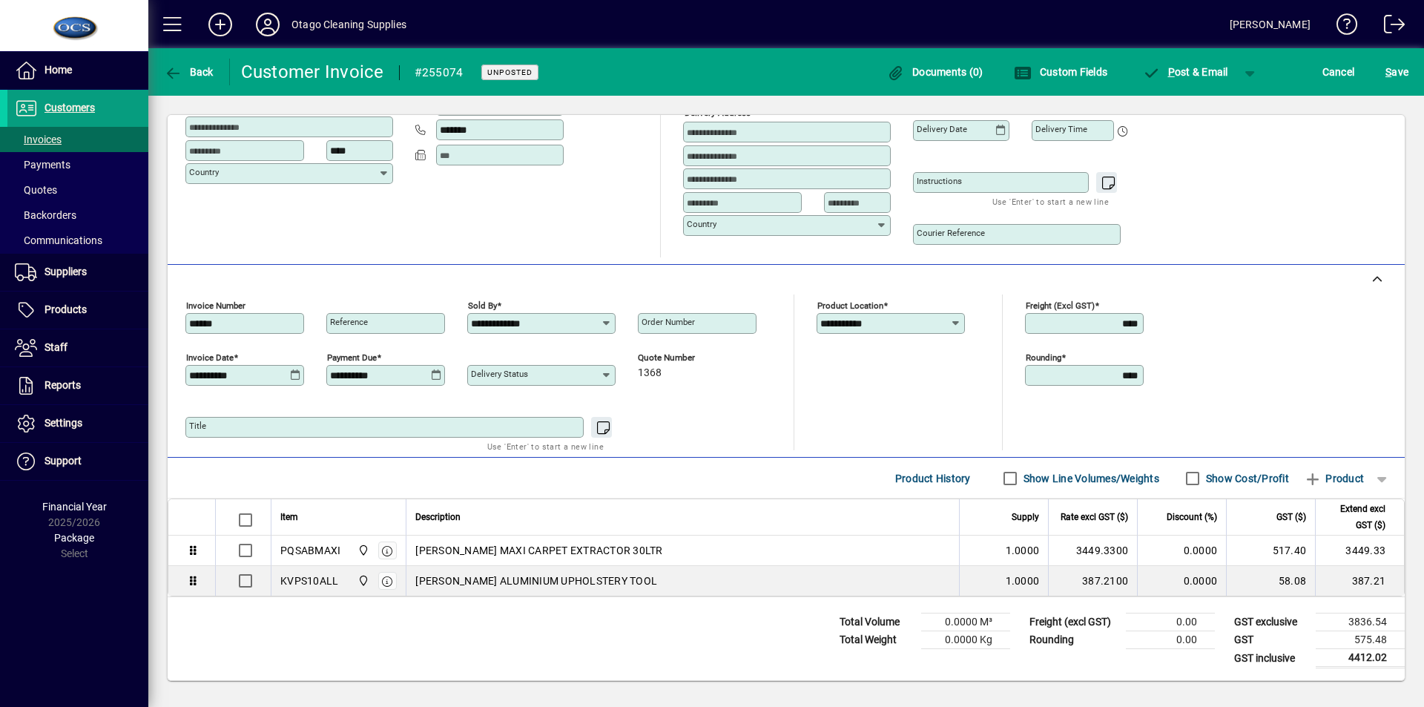
scroll to position [191, 0]
click at [1394, 84] on span "submit" at bounding box center [1397, 72] width 30 height 36
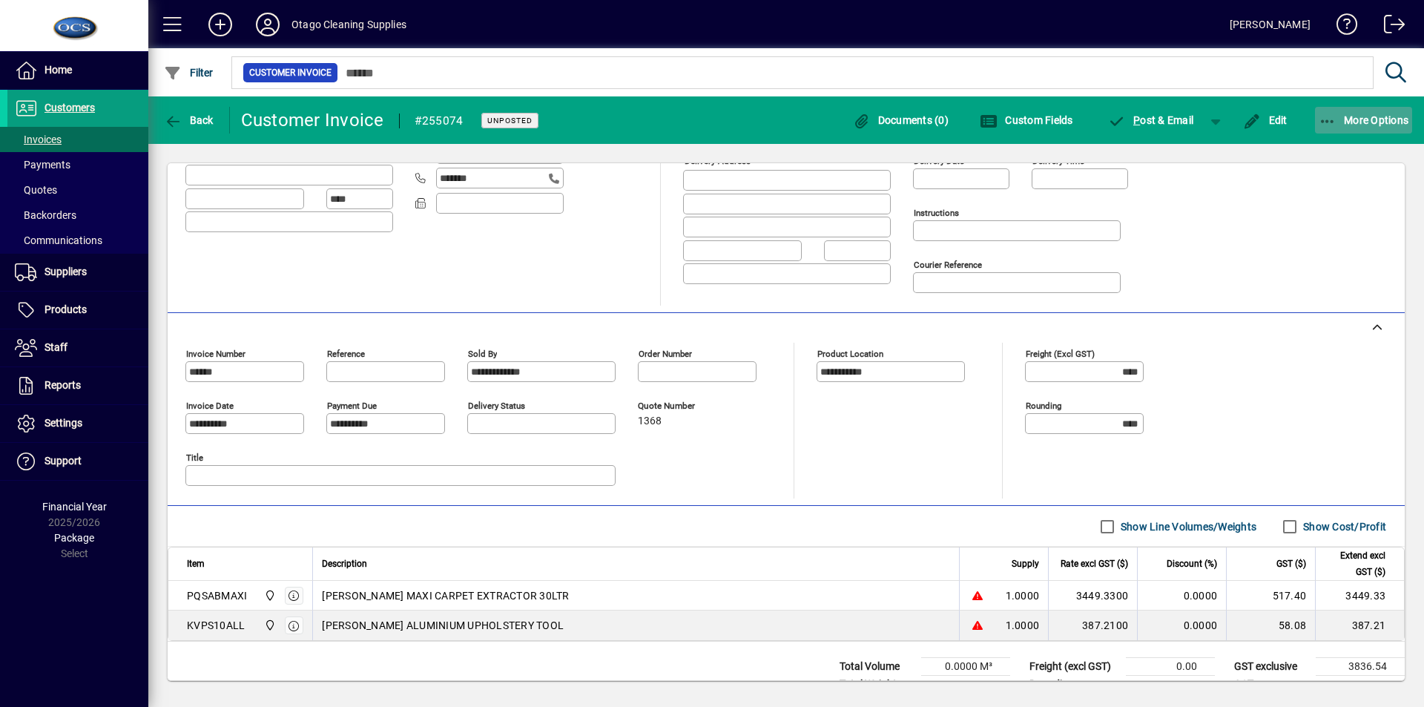
click at [1374, 120] on span "More Options" at bounding box center [1364, 120] width 90 height 12
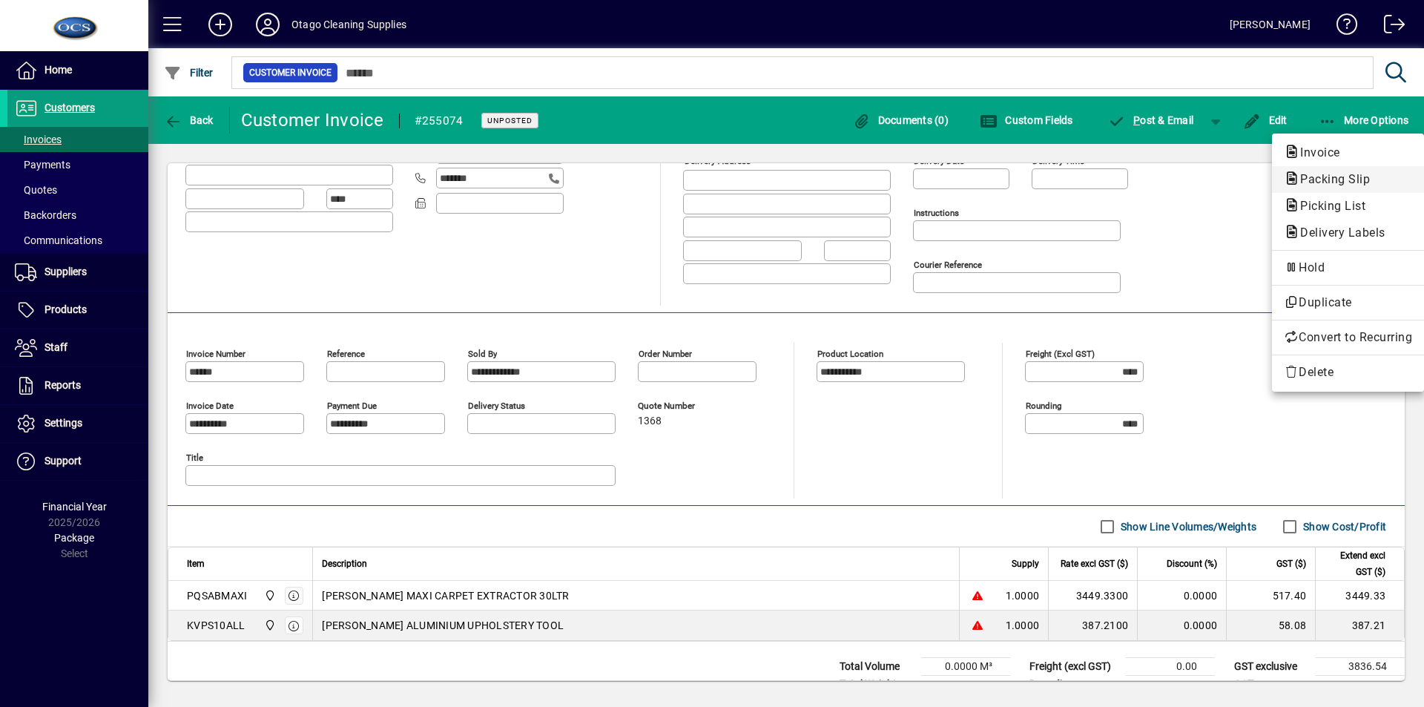
click at [1357, 177] on span "Packing Slip" at bounding box center [1330, 179] width 93 height 14
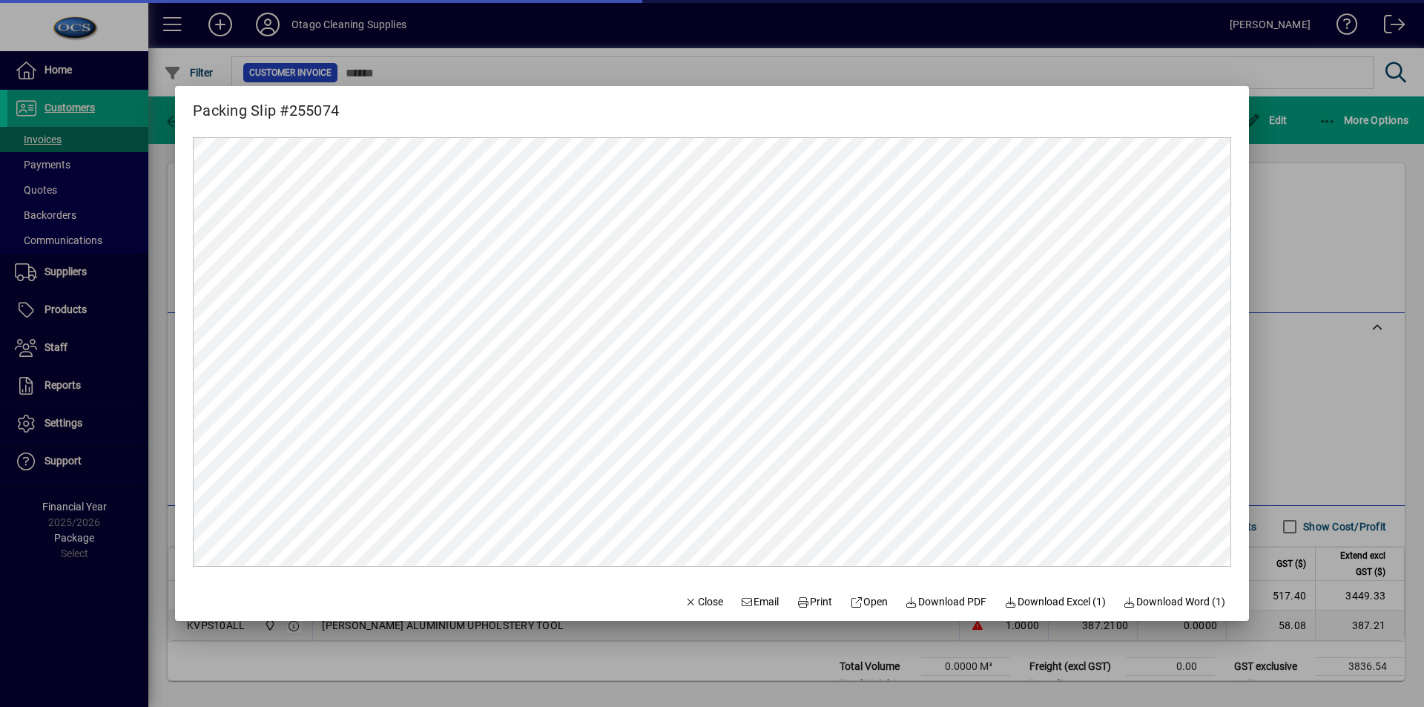
scroll to position [0, 0]
click at [808, 604] on span "Print" at bounding box center [814, 602] width 36 height 16
click at [698, 608] on span "Close" at bounding box center [704, 602] width 39 height 16
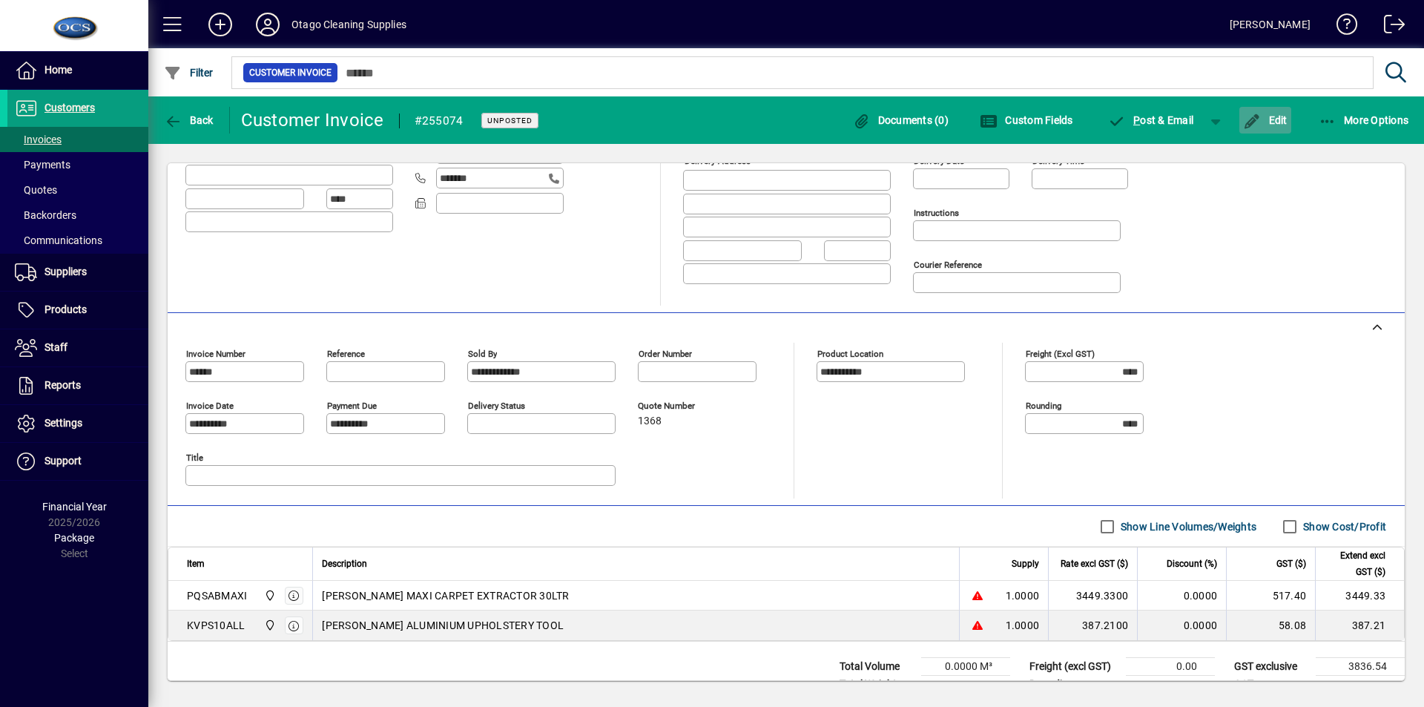
click at [1278, 119] on span "Edit" at bounding box center [1265, 120] width 44 height 12
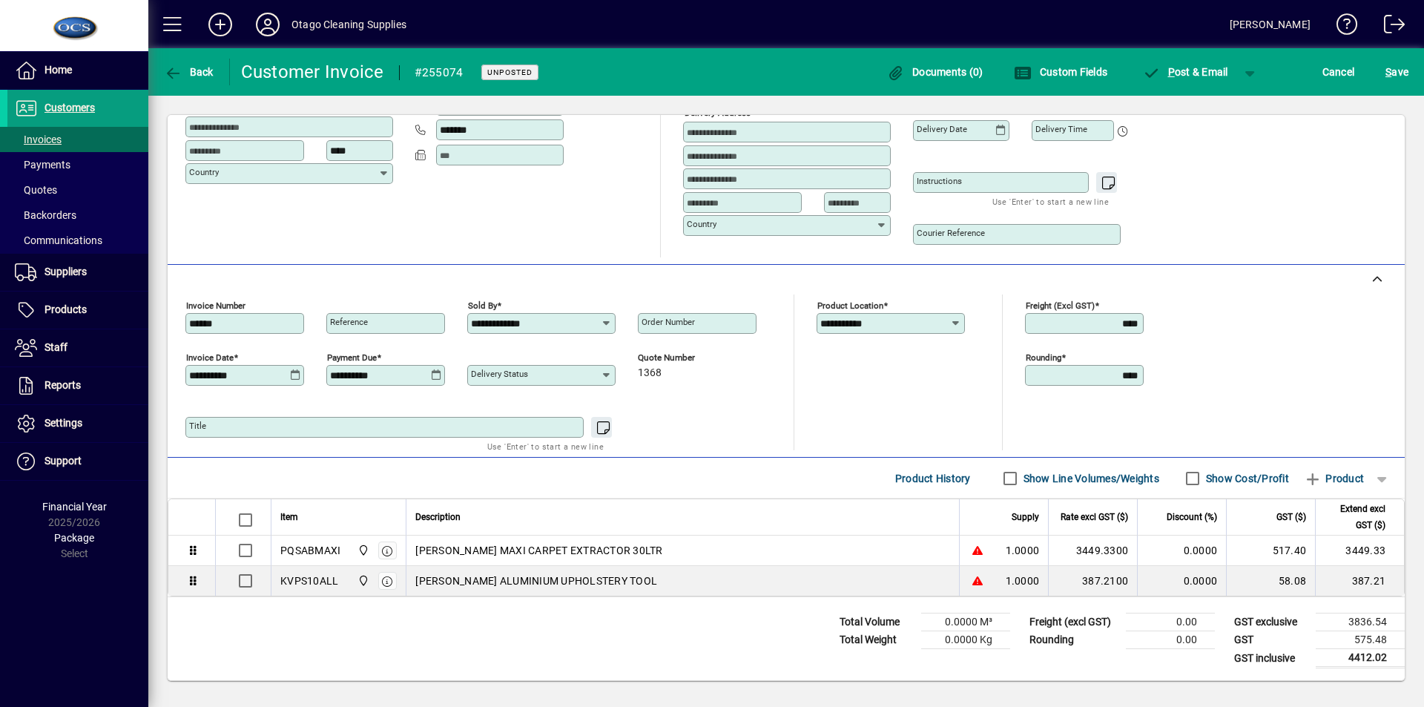
click at [670, 327] on input "Order number" at bounding box center [698, 323] width 114 height 12
type input "*********"
click at [1391, 69] on span "S" at bounding box center [1388, 72] width 6 height 12
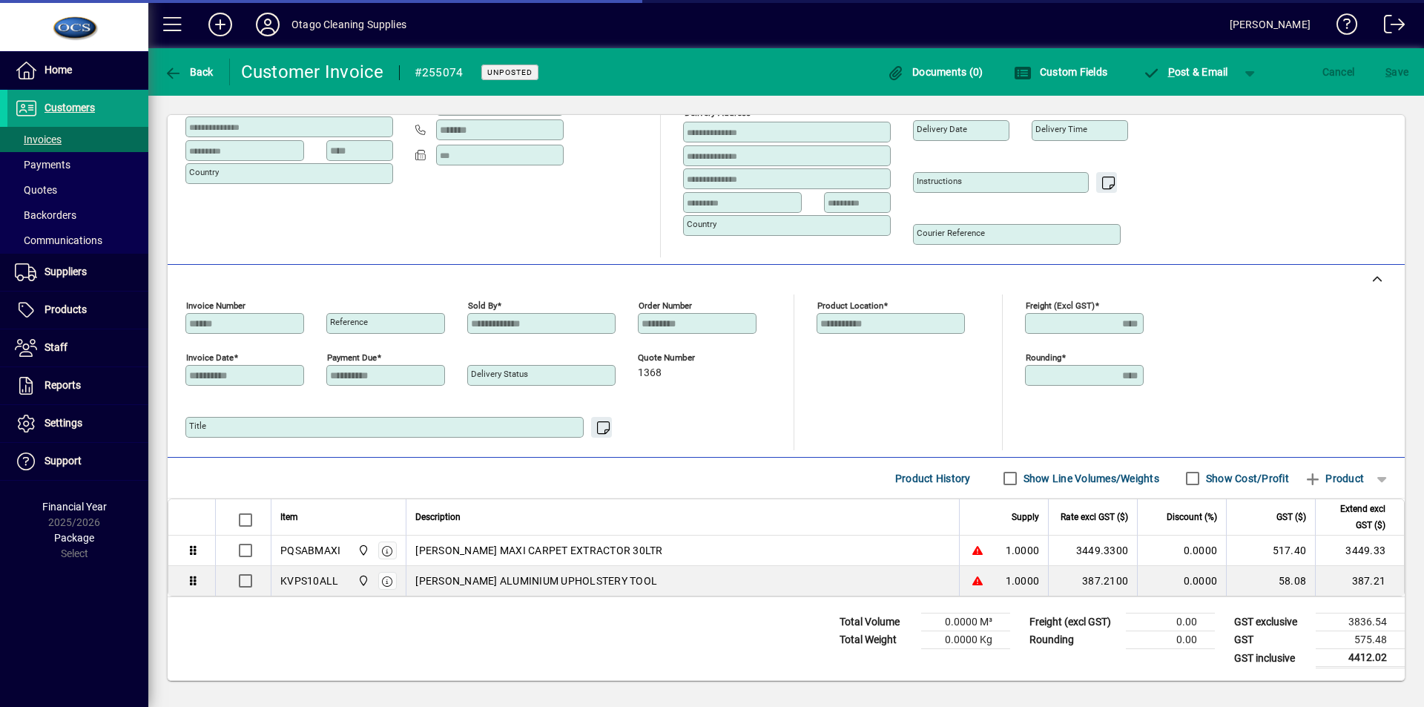
scroll to position [191, 0]
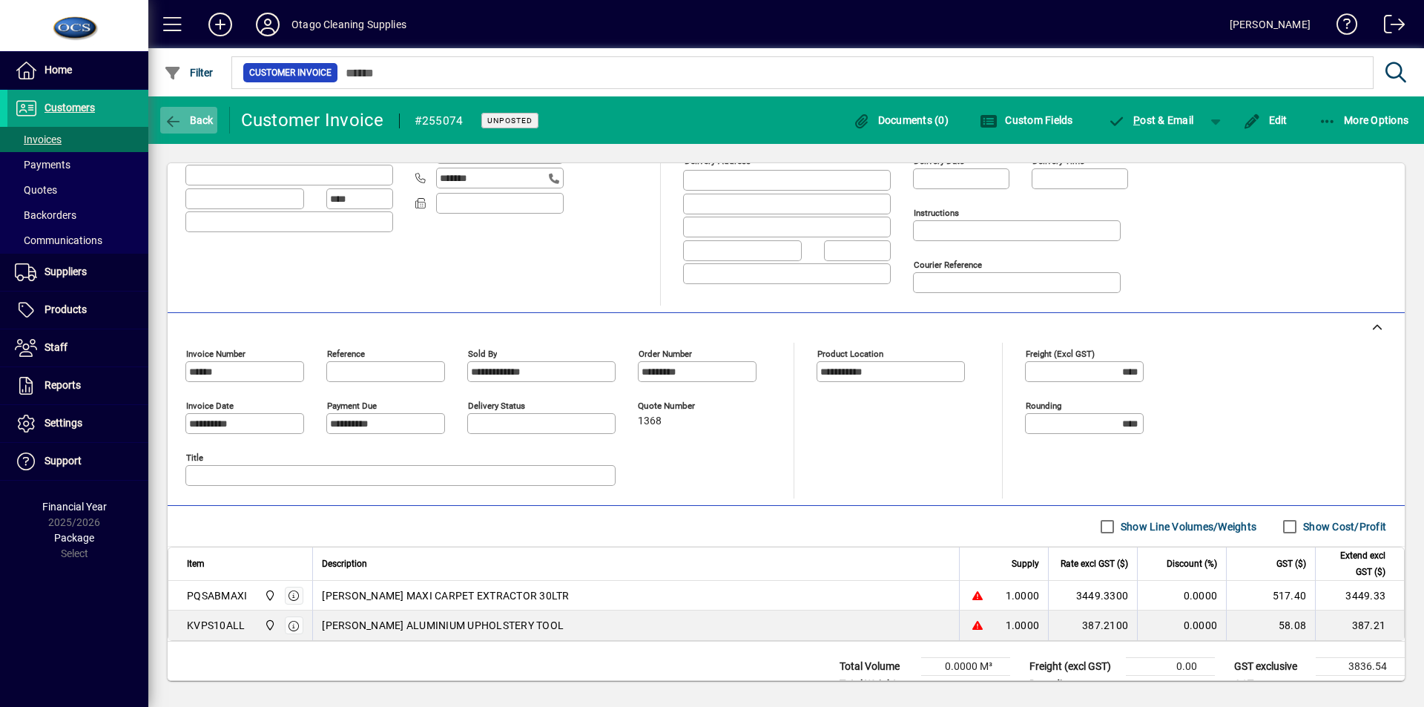
click at [194, 121] on span "Back" at bounding box center [189, 120] width 50 height 12
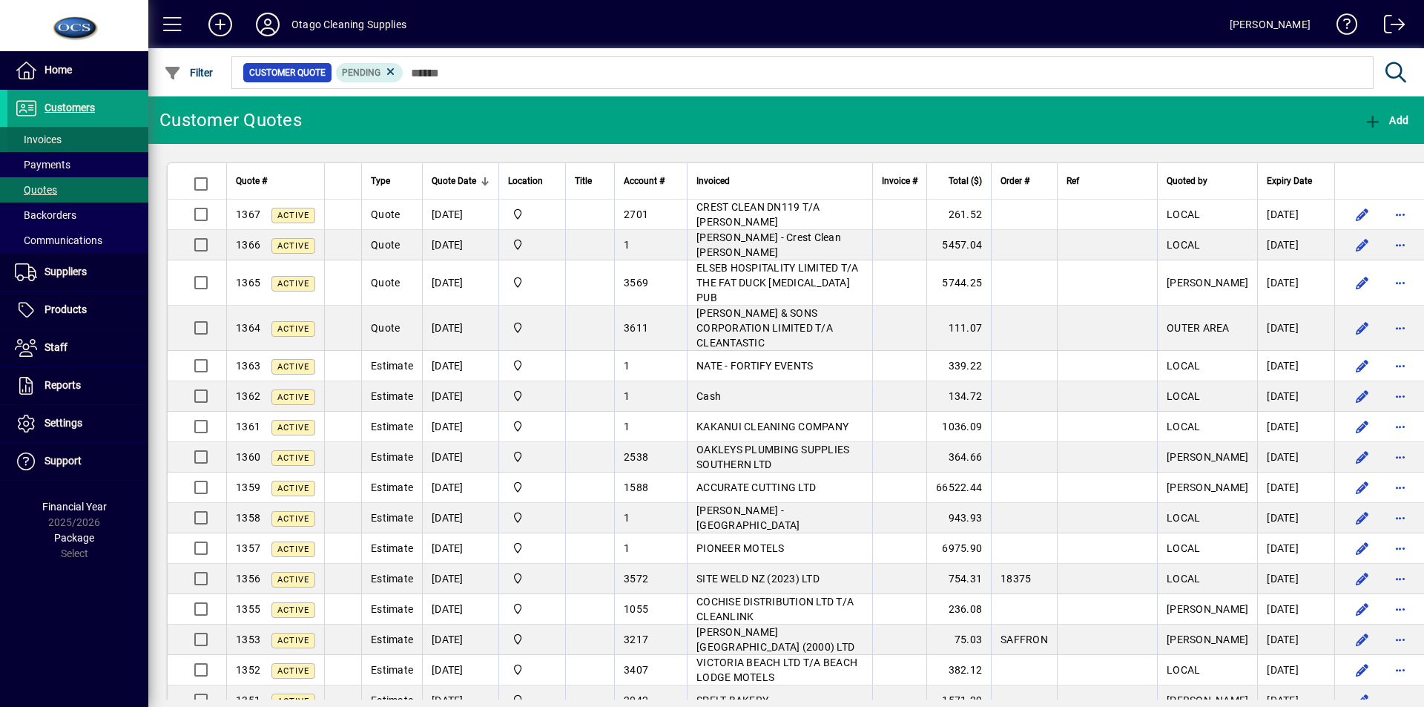
click at [93, 139] on span at bounding box center [77, 140] width 141 height 36
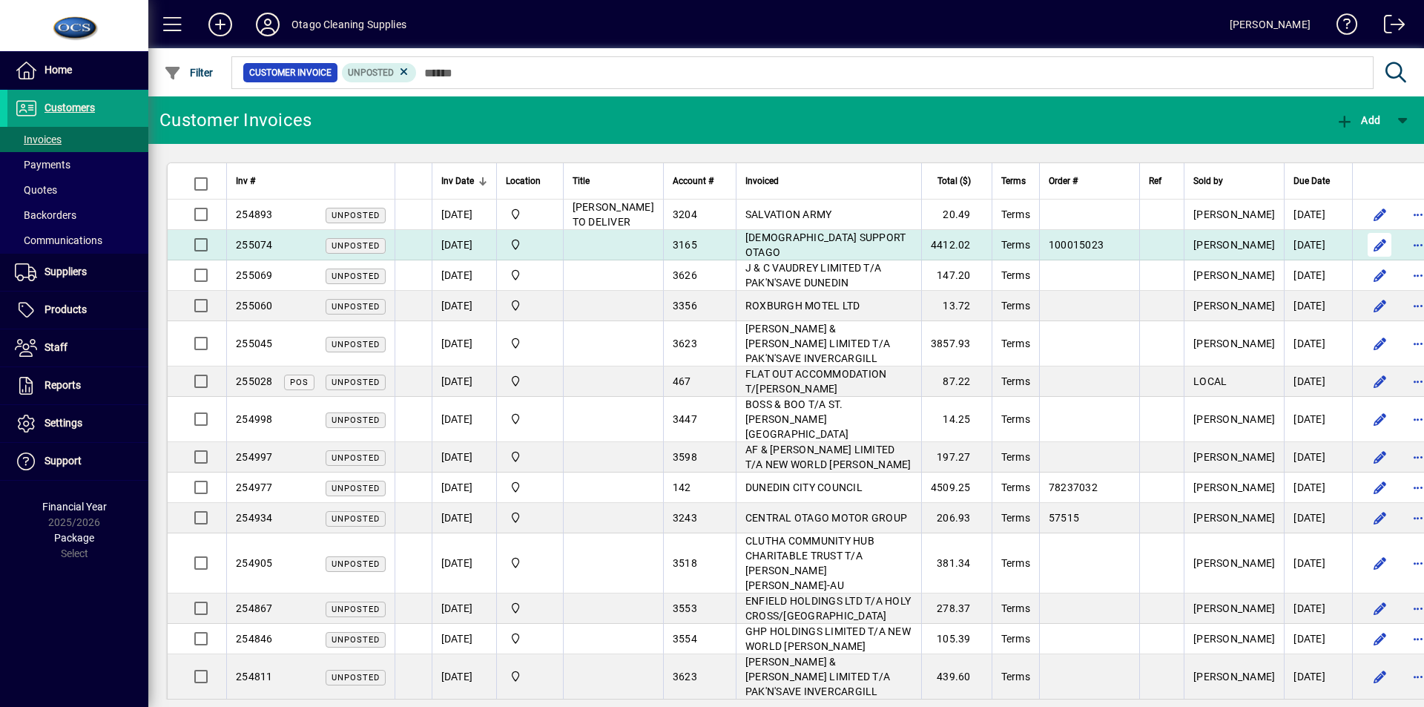
click at [1362, 260] on span "button" at bounding box center [1380, 245] width 36 height 36
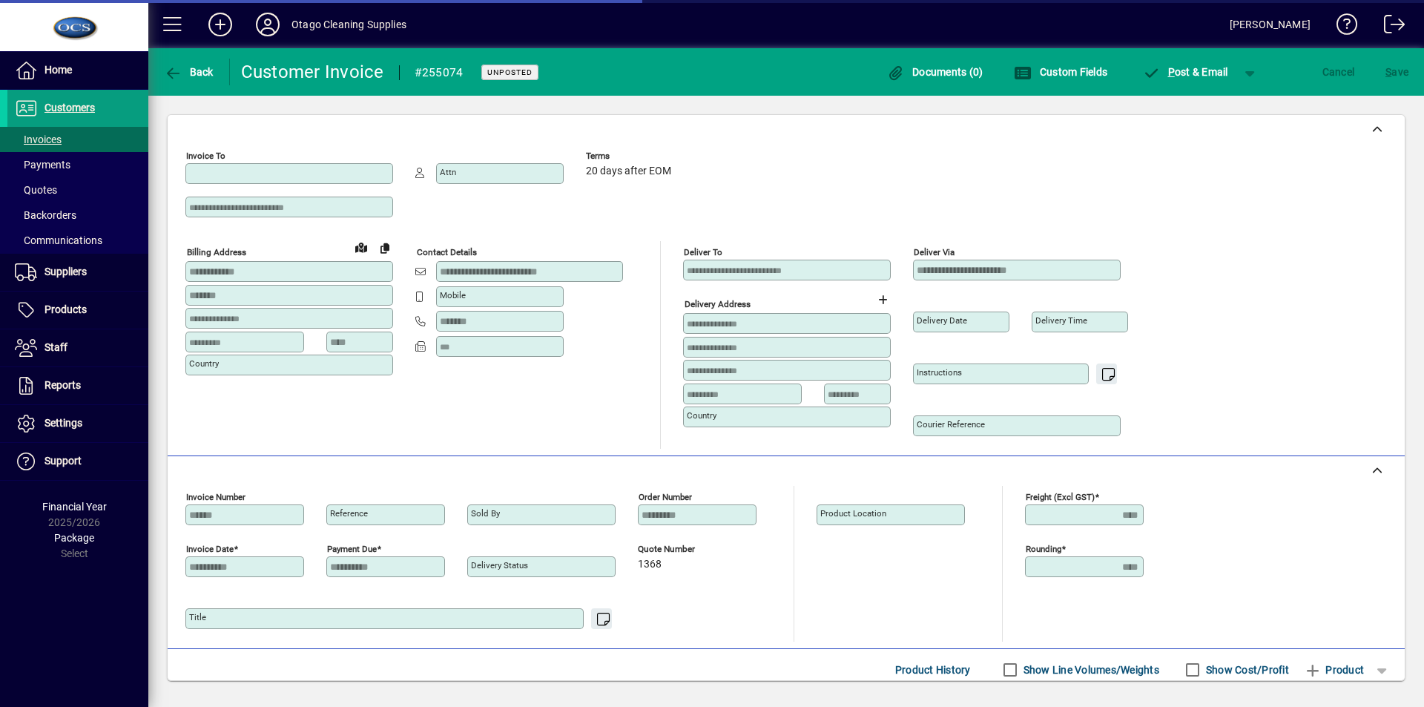
type input "**********"
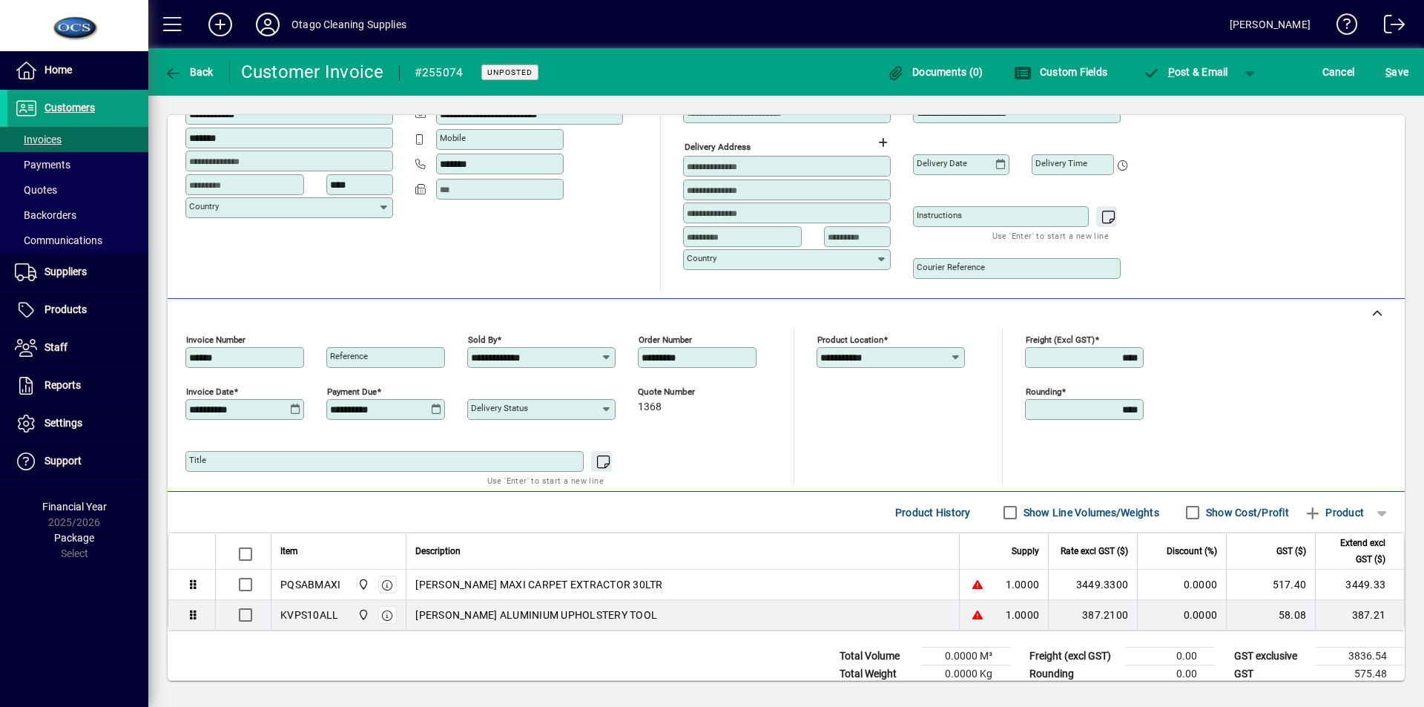
scroll to position [191, 0]
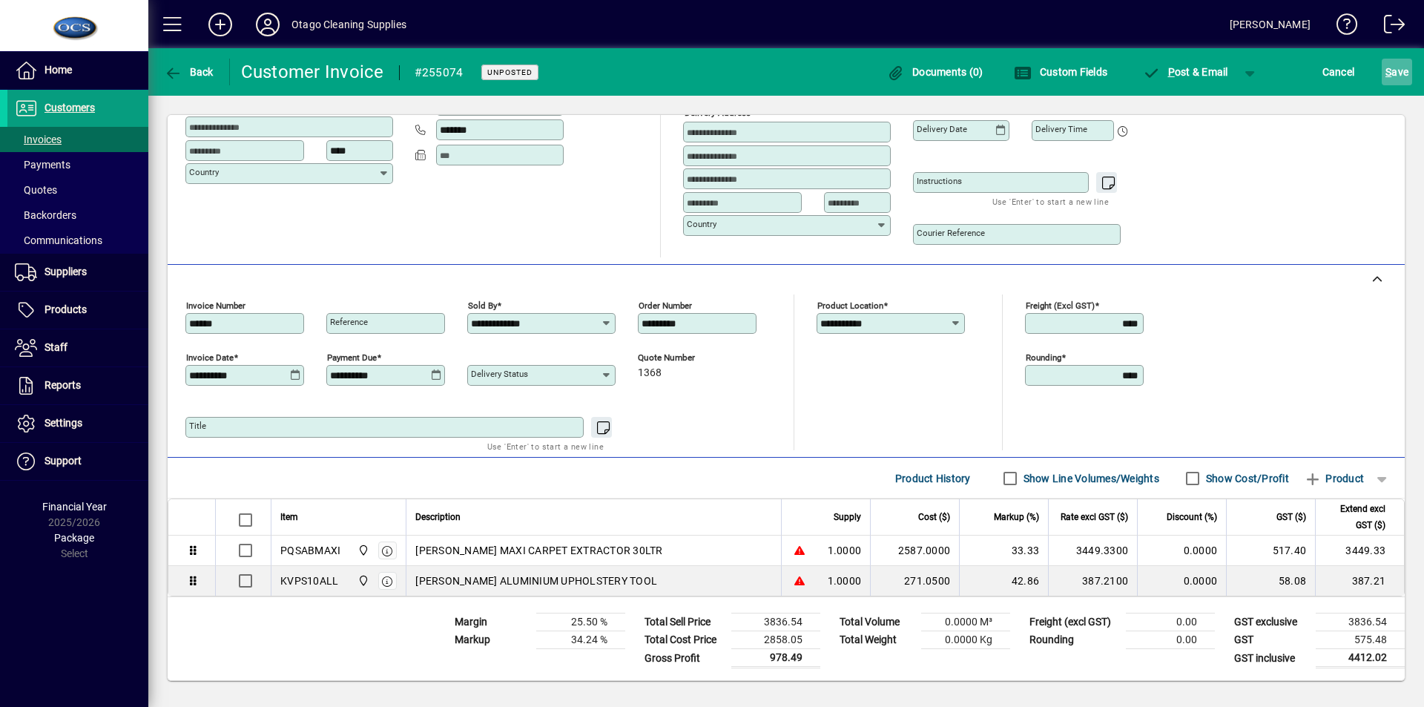
click at [1388, 79] on span "S ave" at bounding box center [1396, 72] width 23 height 24
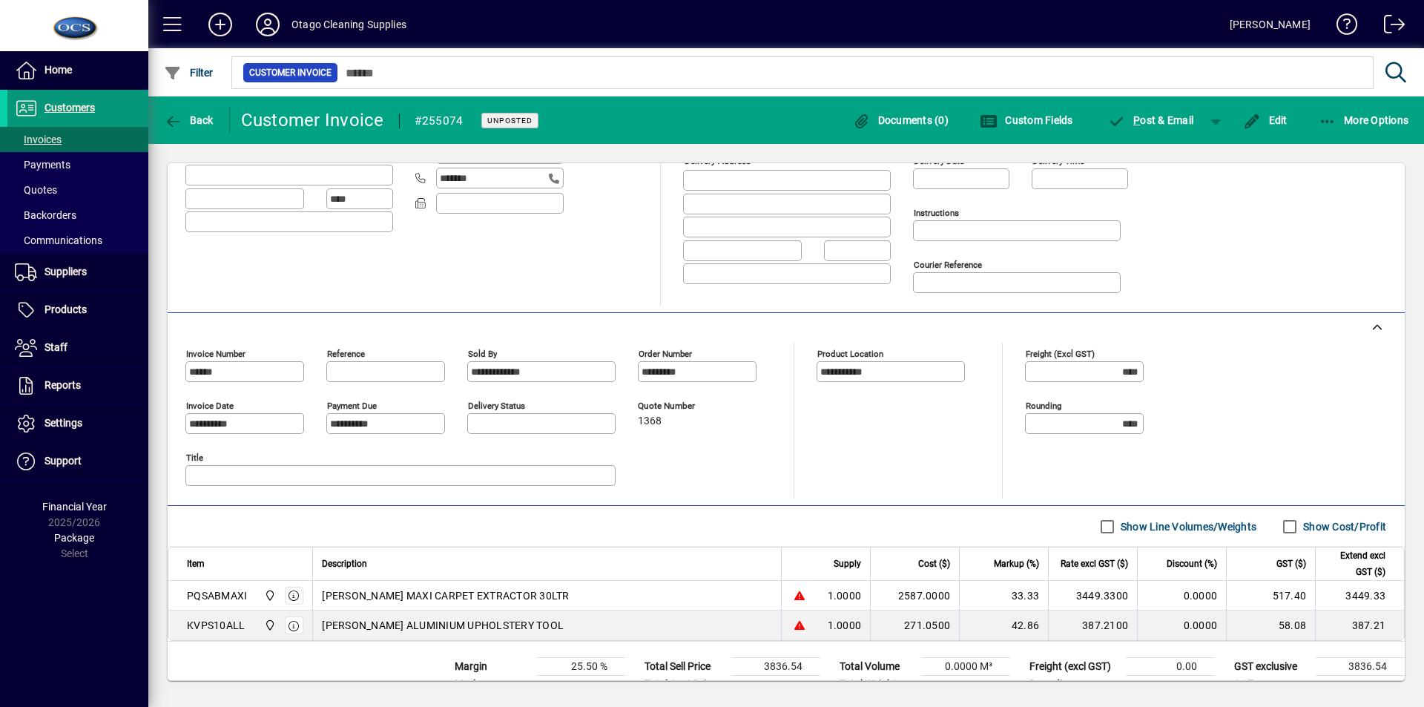
click at [100, 111] on span at bounding box center [77, 108] width 141 height 36
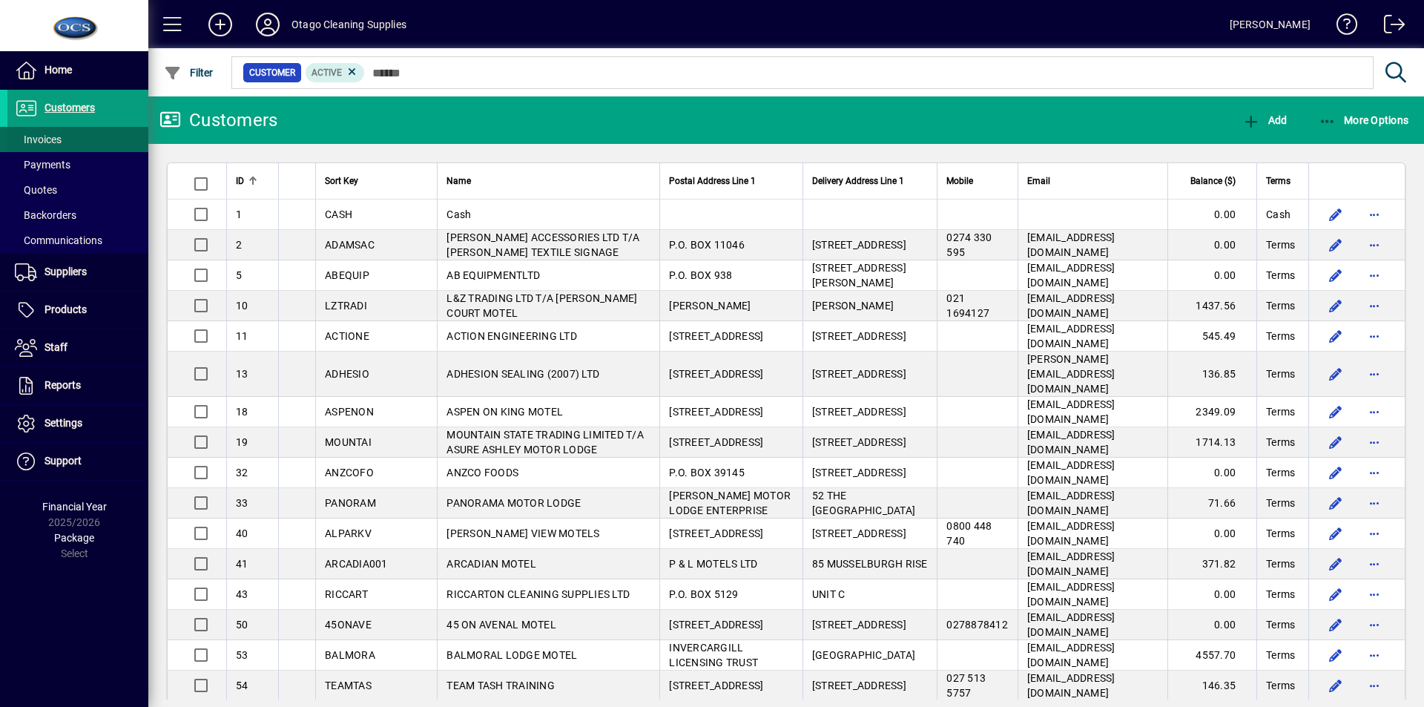
click at [81, 134] on span at bounding box center [77, 140] width 141 height 36
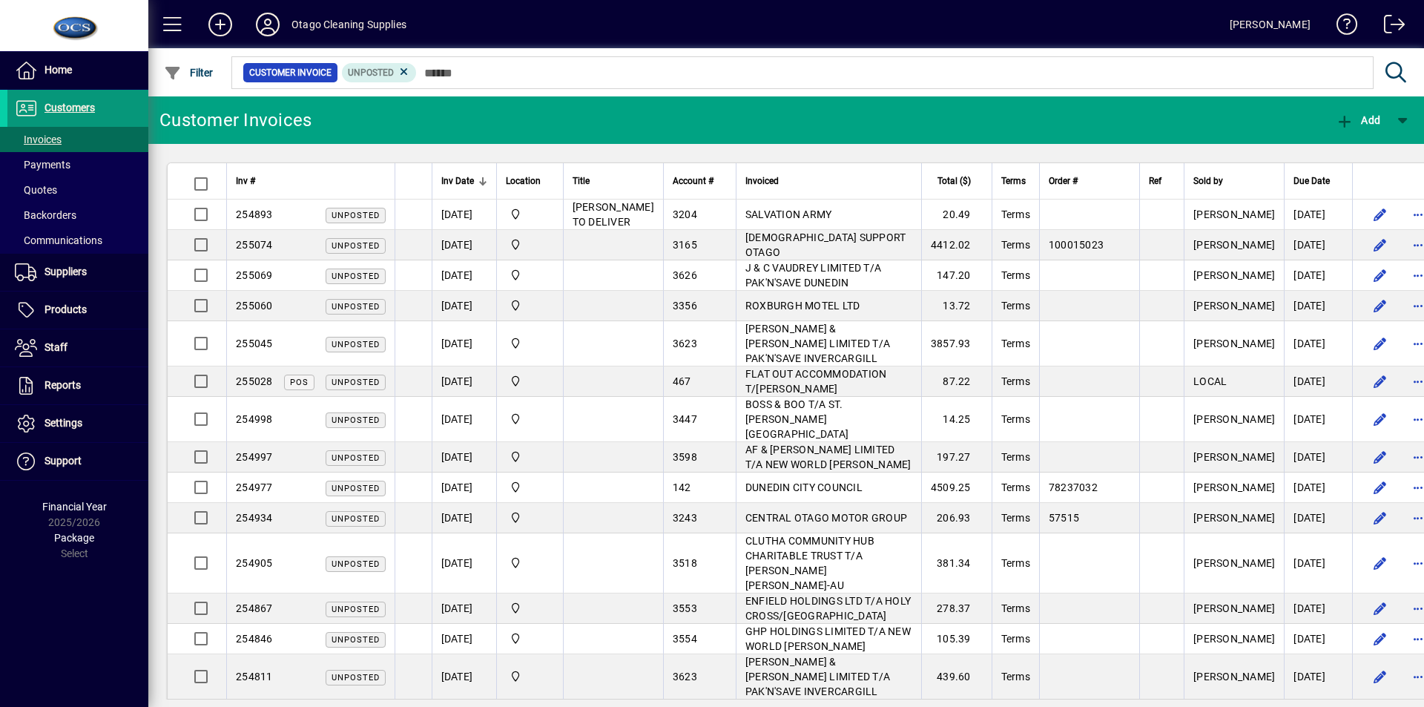
click at [60, 105] on span "Customers" at bounding box center [69, 108] width 50 height 12
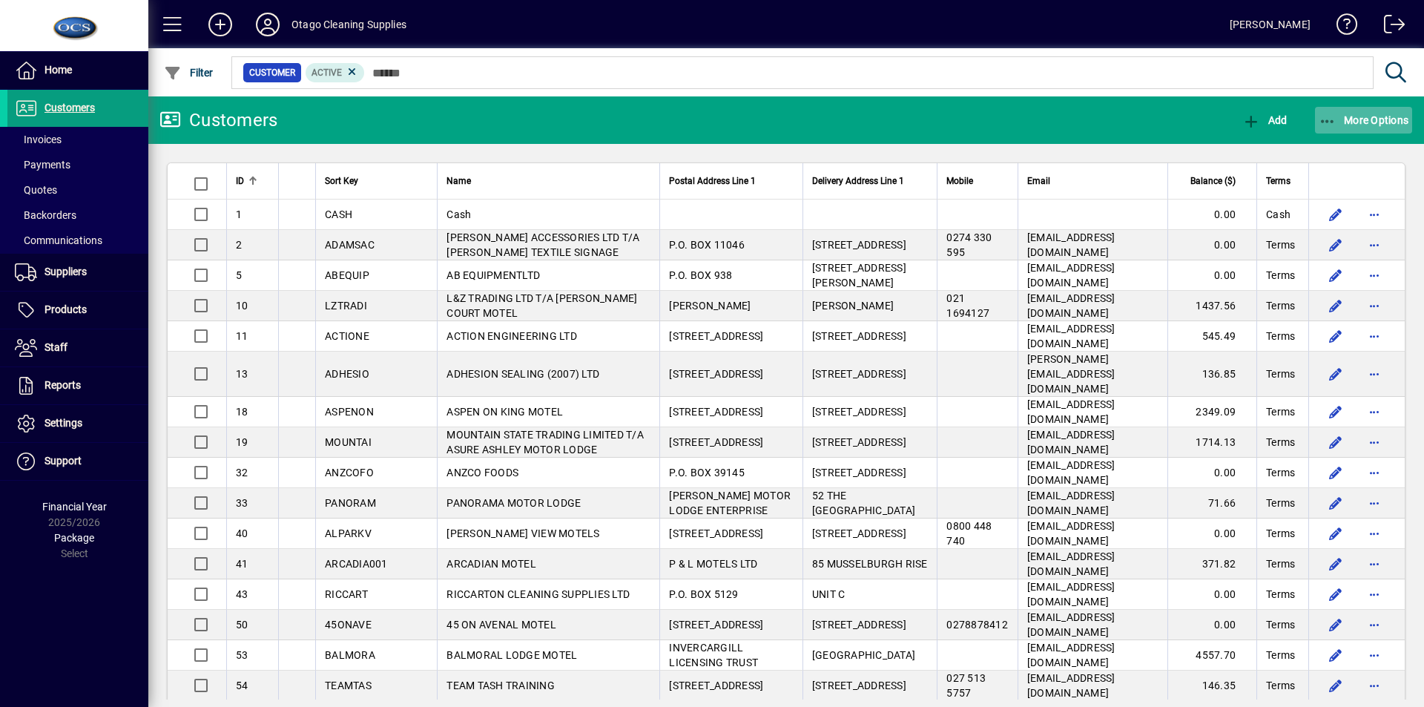
click at [1352, 125] on span "More Options" at bounding box center [1364, 120] width 90 height 12
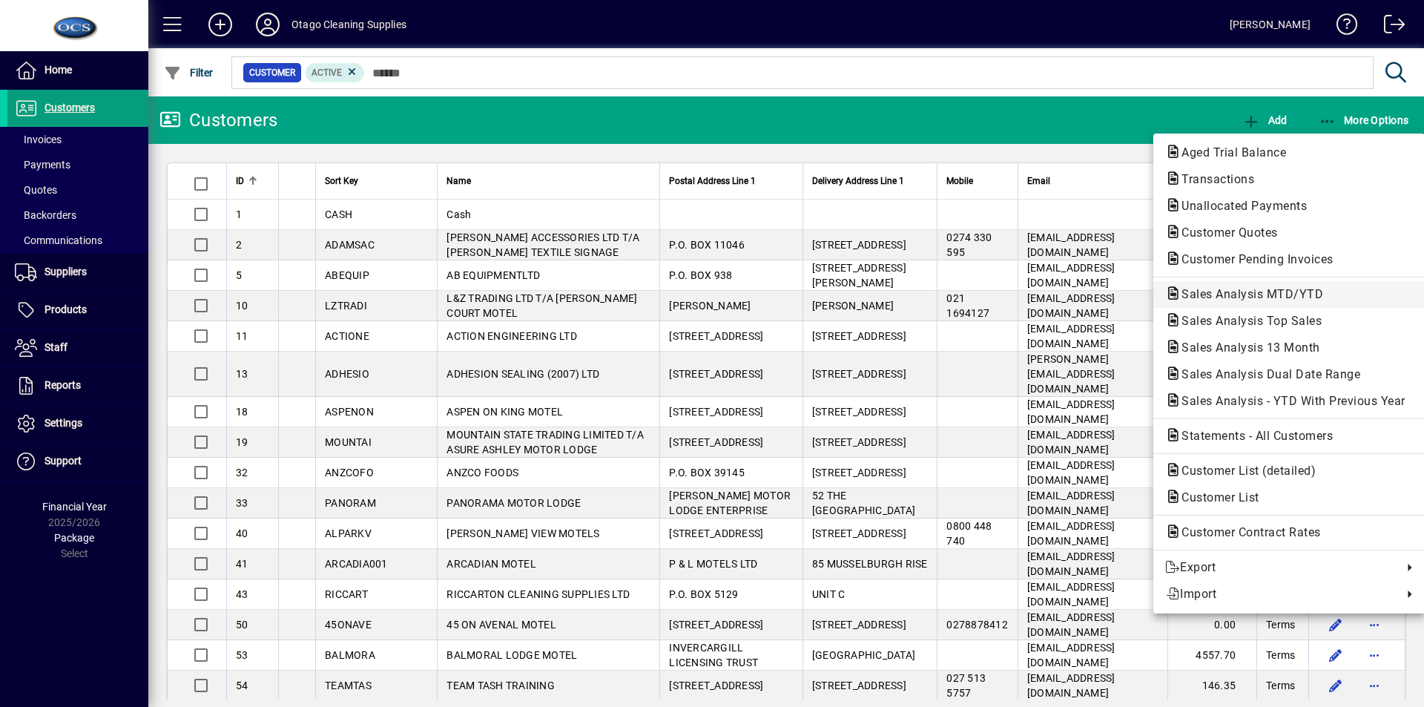
click at [1326, 289] on span "Sales Analysis MTD/YTD" at bounding box center [1247, 294] width 165 height 14
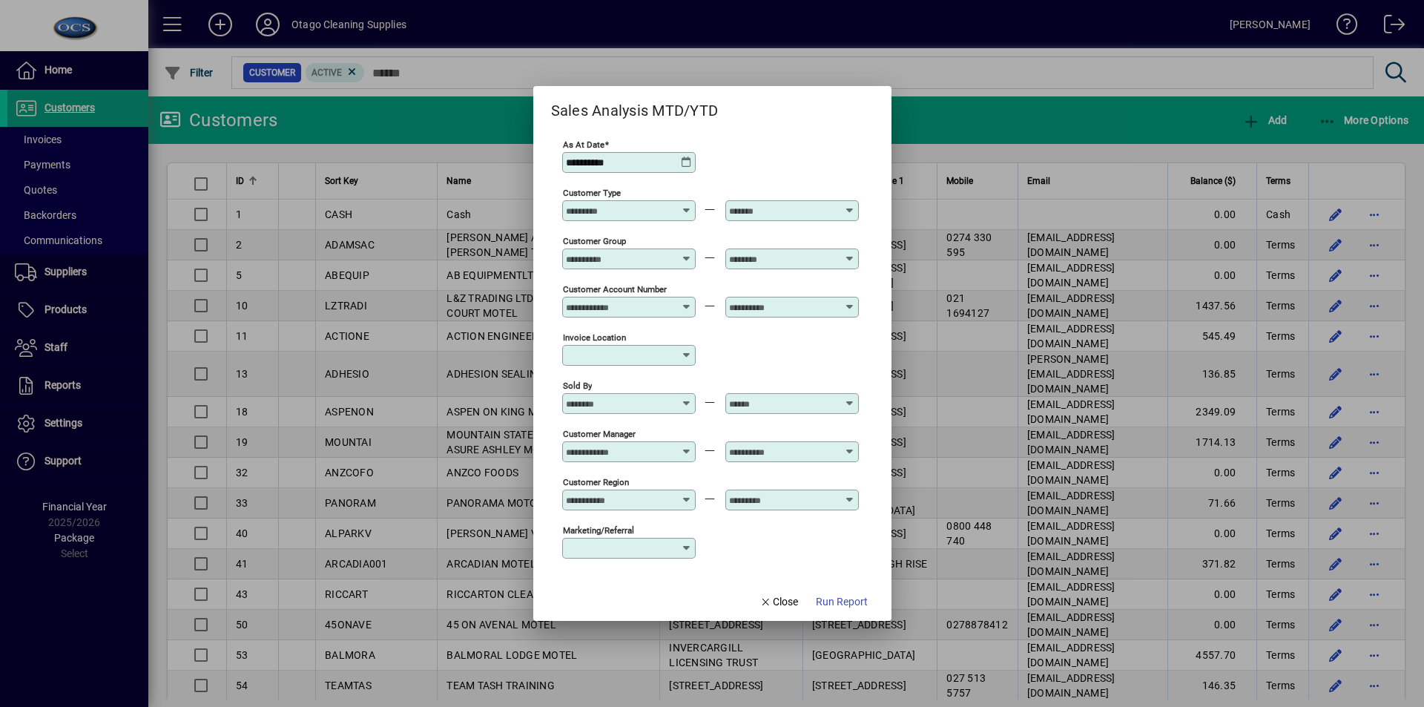
click at [687, 398] on icon at bounding box center [687, 398] width 11 height 0
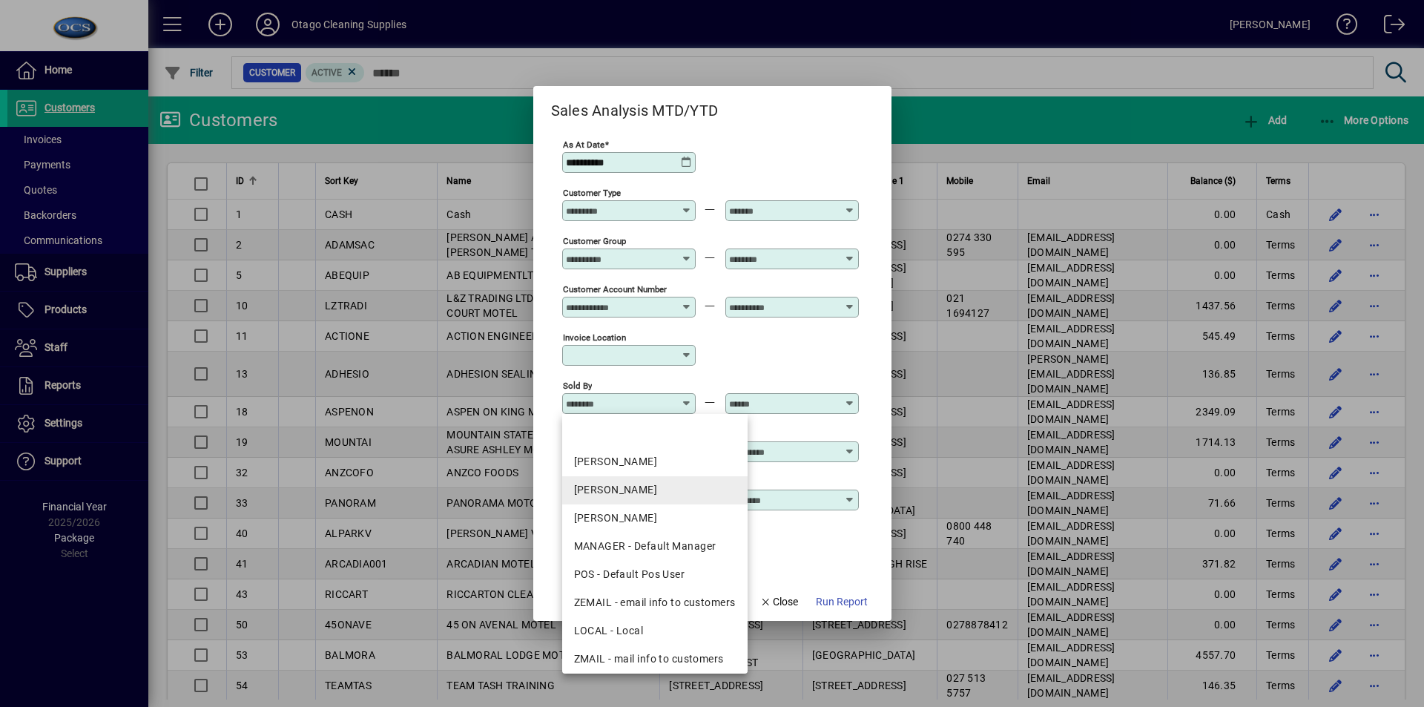
click at [630, 486] on div "[PERSON_NAME]" at bounding box center [655, 490] width 162 height 16
type input "**********"
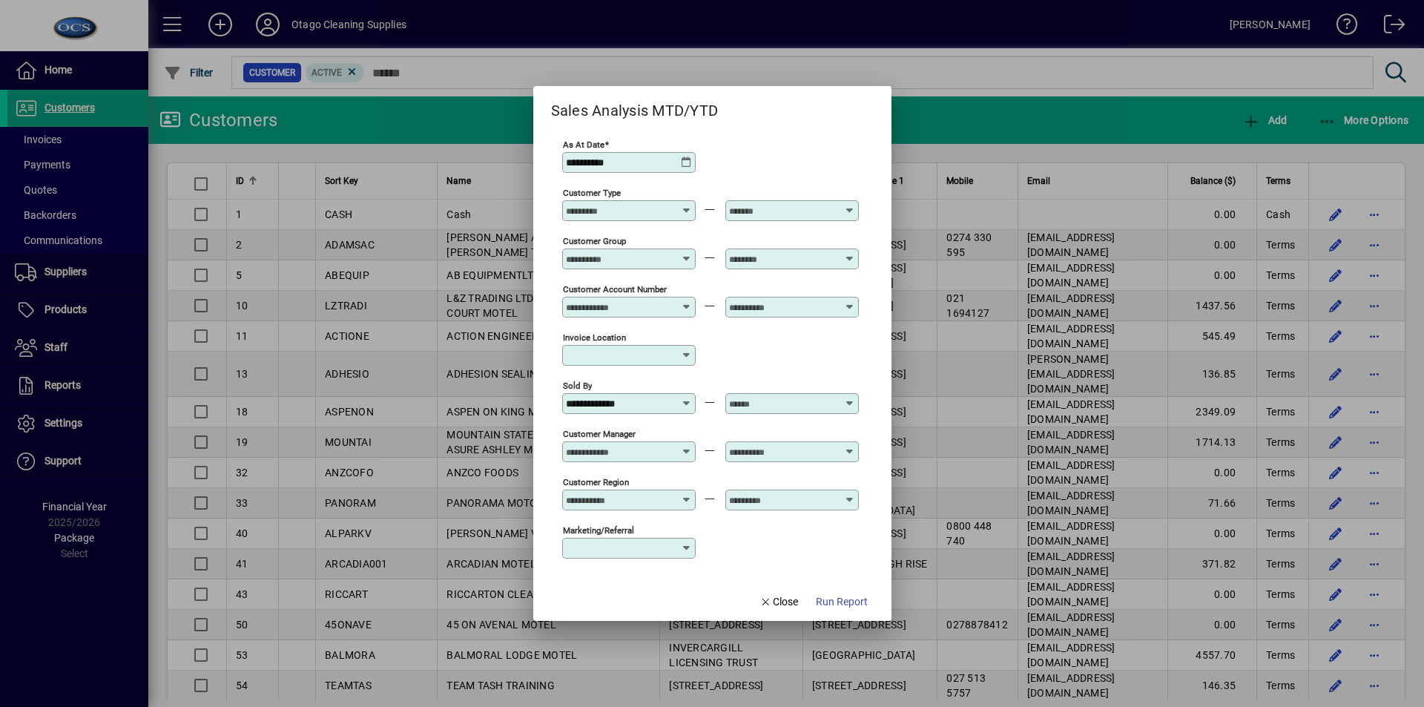
click at [848, 398] on icon at bounding box center [850, 398] width 11 height 0
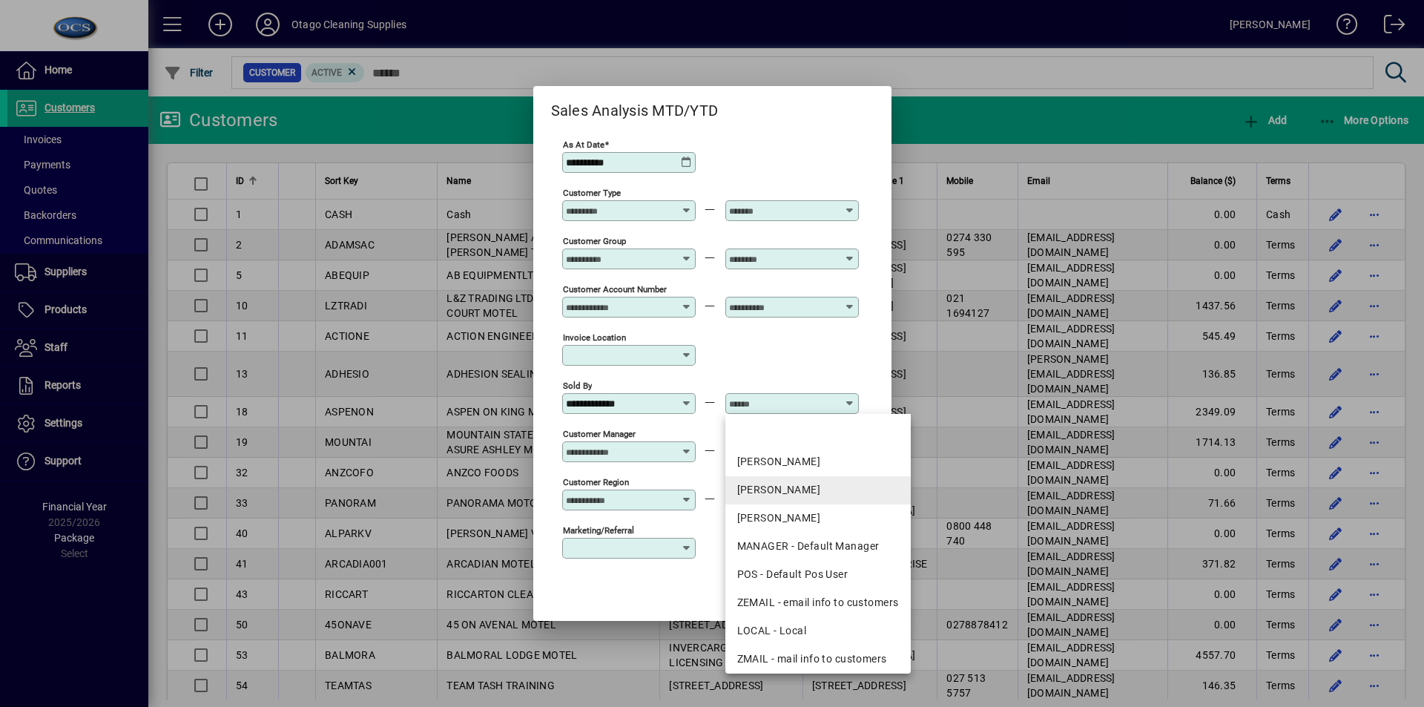
click at [784, 484] on div "[PERSON_NAME]" at bounding box center [818, 490] width 162 height 16
type input "**********"
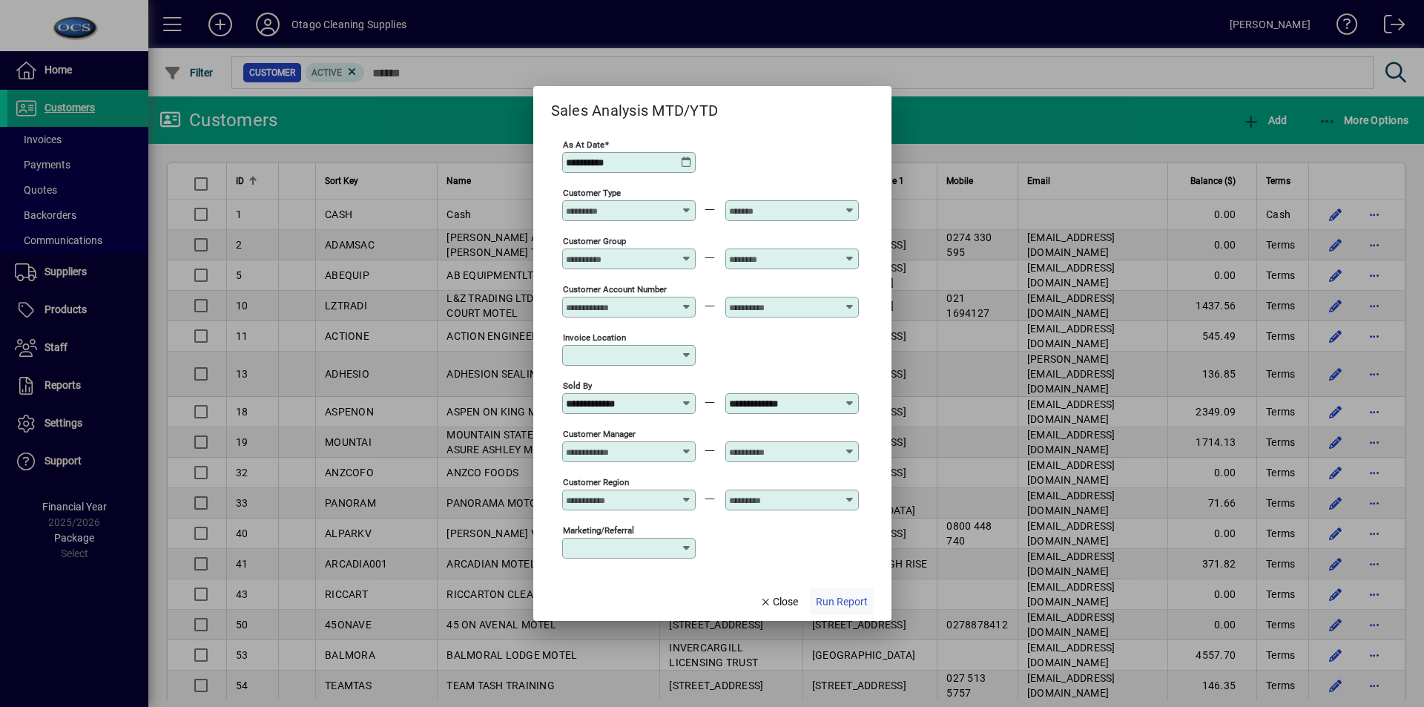
click at [837, 604] on span "Run Report" at bounding box center [842, 602] width 52 height 16
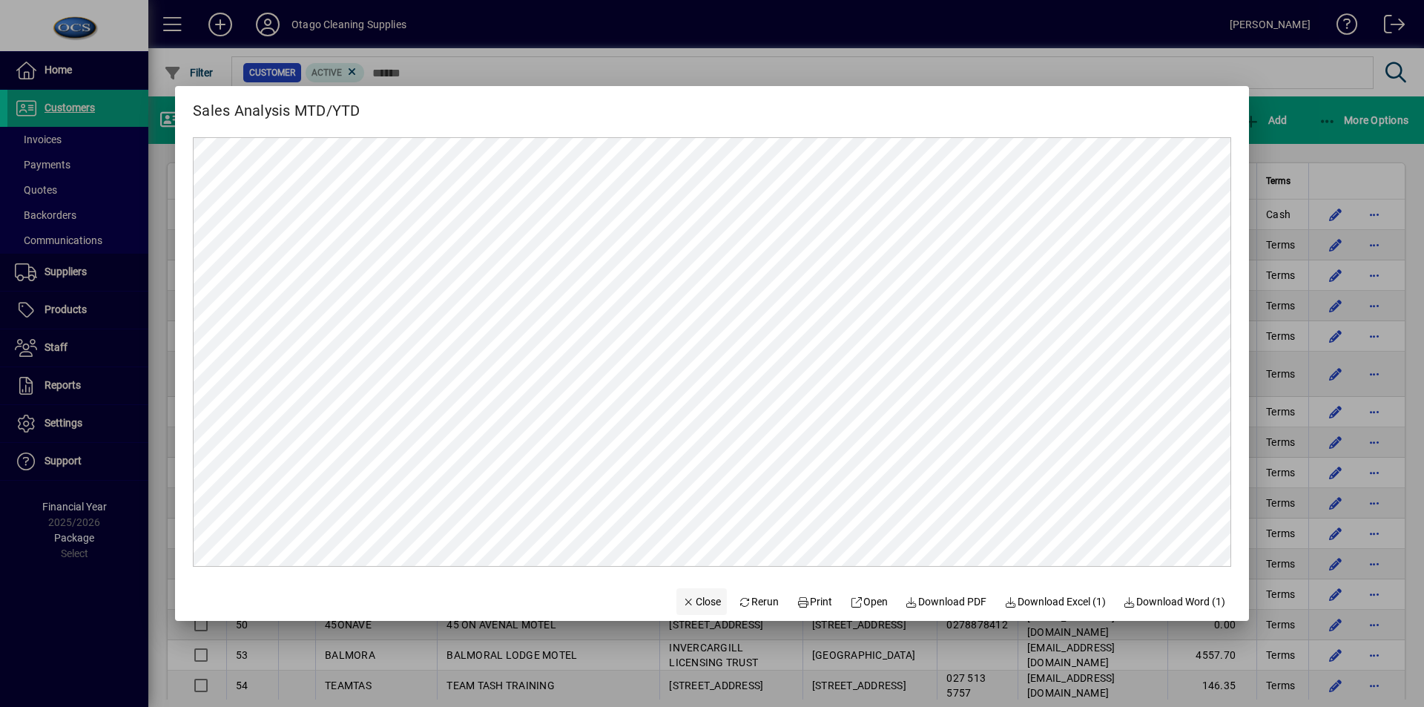
click at [690, 605] on span "Close" at bounding box center [701, 602] width 39 height 16
